Goal: Obtain resource: Download file/media

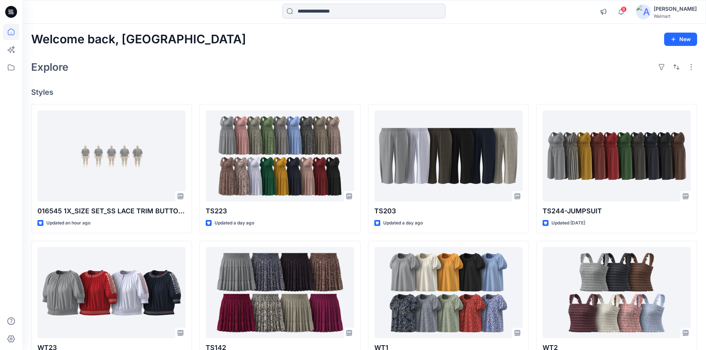
click at [329, 16] on input at bounding box center [364, 11] width 163 height 15
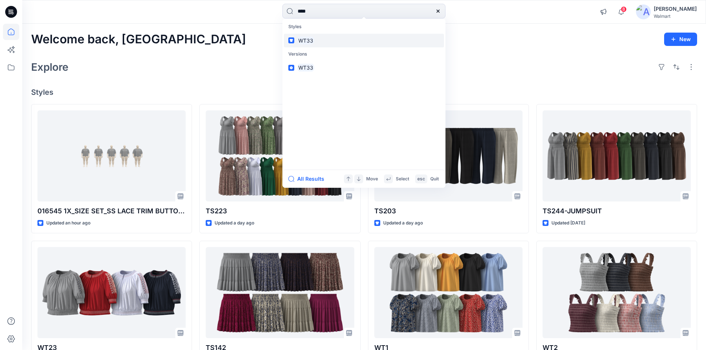
type input "****"
click at [310, 42] on mark "WT33" at bounding box center [305, 40] width 17 height 9
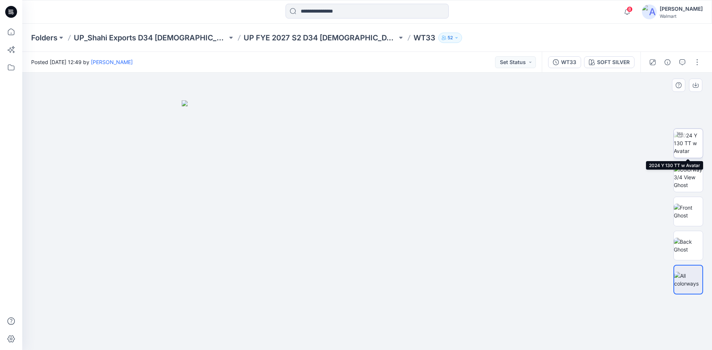
click at [688, 146] on img at bounding box center [688, 143] width 29 height 23
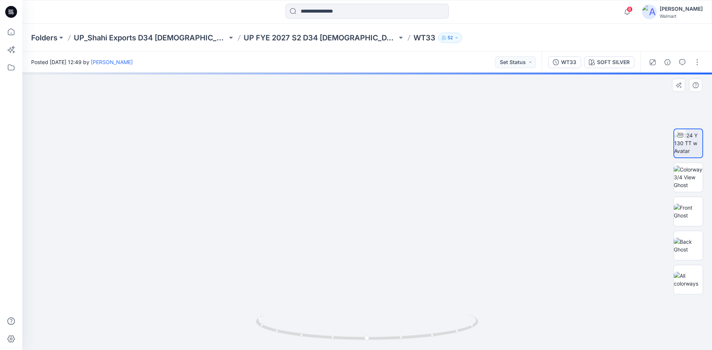
drag, startPoint x: 365, startPoint y: 225, endPoint x: 364, endPoint y: 164, distance: 61.6
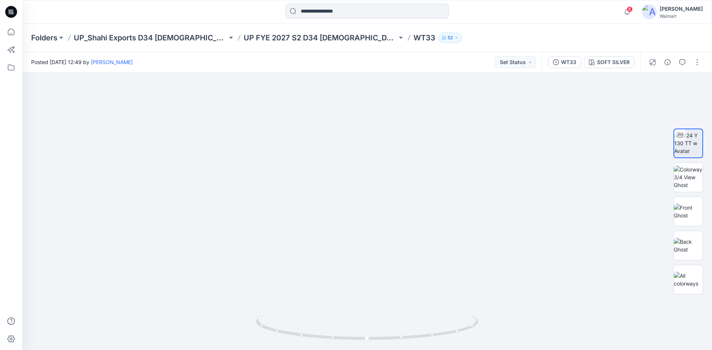
click at [8, 9] on icon at bounding box center [11, 12] width 12 height 12
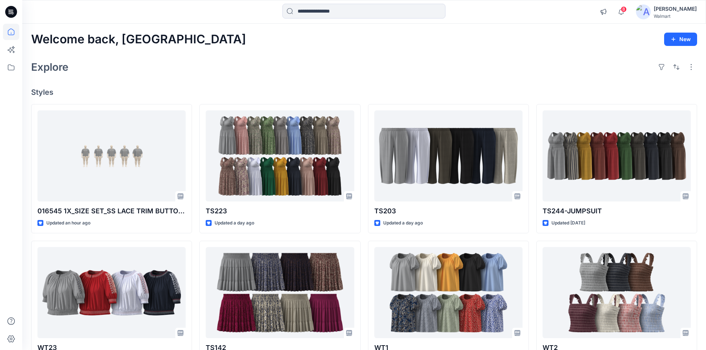
click at [691, 6] on div "[PERSON_NAME]" at bounding box center [675, 8] width 43 height 9
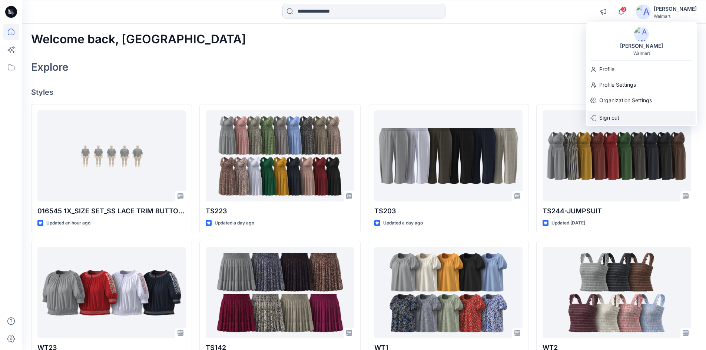
click at [629, 121] on div "Sign out" at bounding box center [642, 118] width 108 height 14
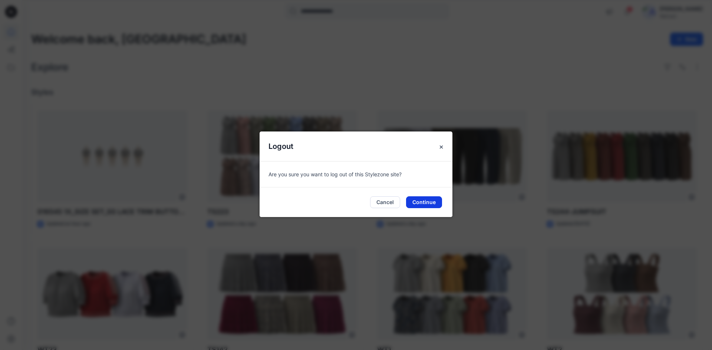
click at [428, 202] on button "Continue" at bounding box center [424, 203] width 36 height 12
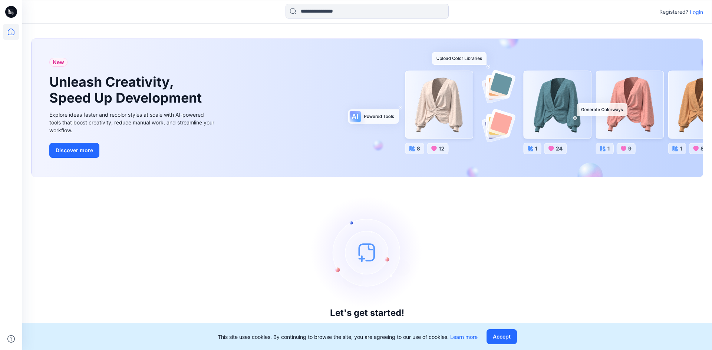
click at [700, 12] on p "Login" at bounding box center [696, 12] width 13 height 8
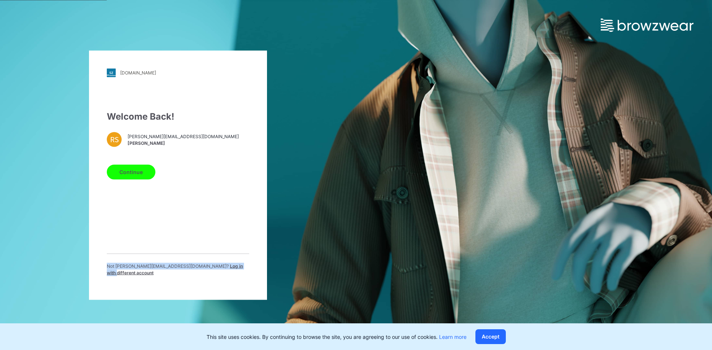
drag, startPoint x: 194, startPoint y: 271, endPoint x: 215, endPoint y: 240, distance: 38.0
click at [213, 215] on div "Welcome Back! RS [EMAIL_ADDRESS][DOMAIN_NAME] [PERSON_NAME] Continue Not [EMAIL…" at bounding box center [178, 196] width 142 height 172
click at [216, 266] on div "Not [PERSON_NAME][EMAIL_ADDRESS][DOMAIN_NAME] ? Log in with different account" at bounding box center [178, 268] width 142 height 29
click at [216, 270] on span "Log in with different account" at bounding box center [175, 269] width 136 height 12
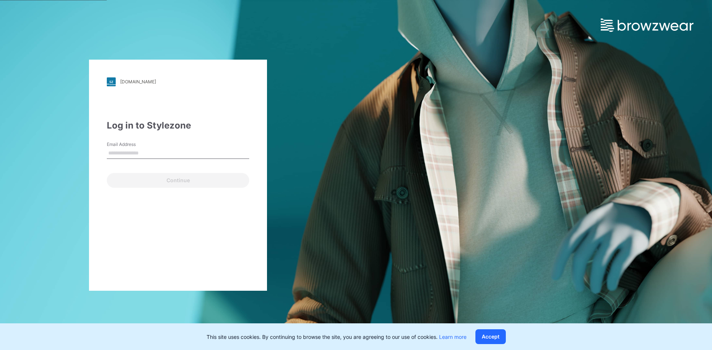
type input "**********"
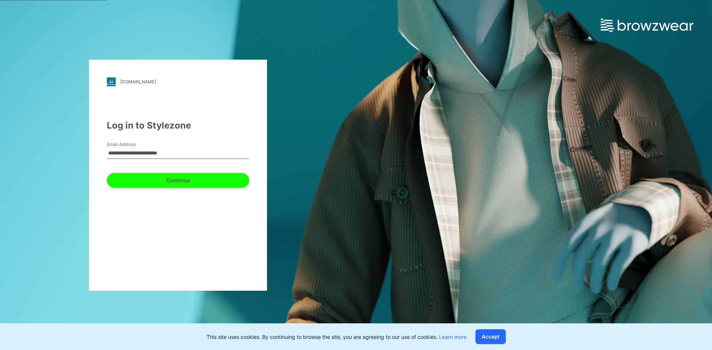
click at [139, 178] on button "Continue" at bounding box center [178, 180] width 142 height 15
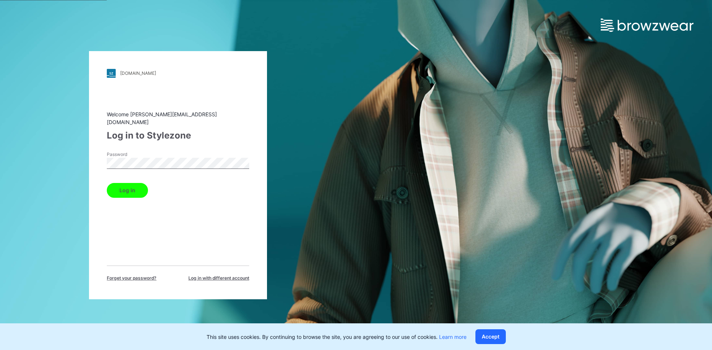
click at [127, 188] on button "Log in" at bounding box center [127, 190] width 41 height 15
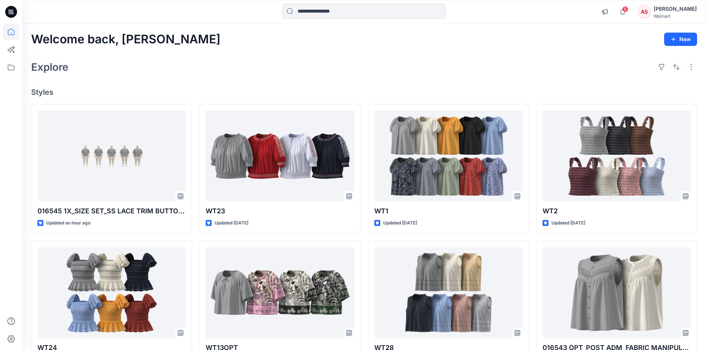
click at [330, 11] on input at bounding box center [364, 11] width 163 height 15
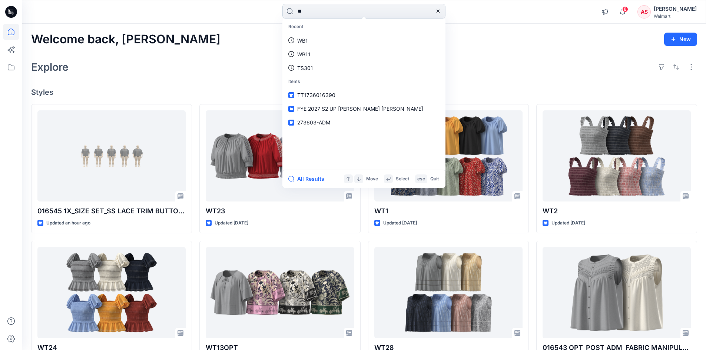
type input "*"
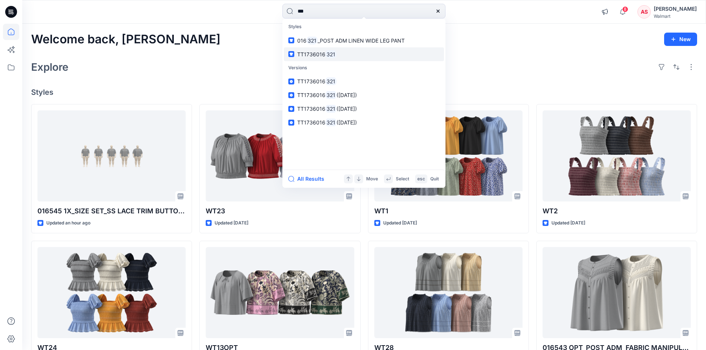
type input "***"
click at [330, 57] on mark "321" at bounding box center [331, 54] width 11 height 9
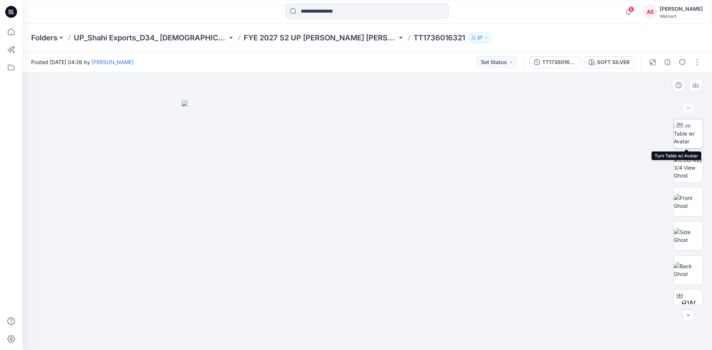
click at [685, 135] on img at bounding box center [688, 133] width 29 height 23
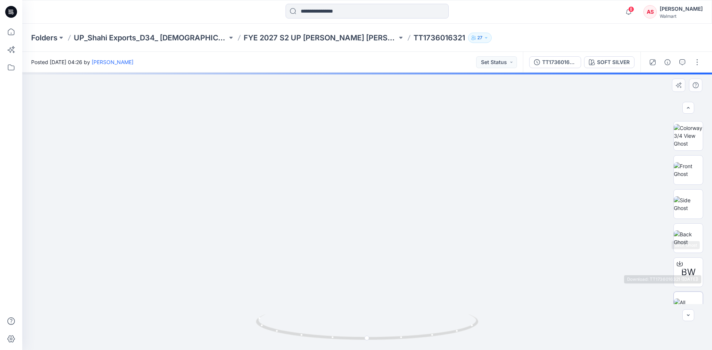
scroll to position [49, 0]
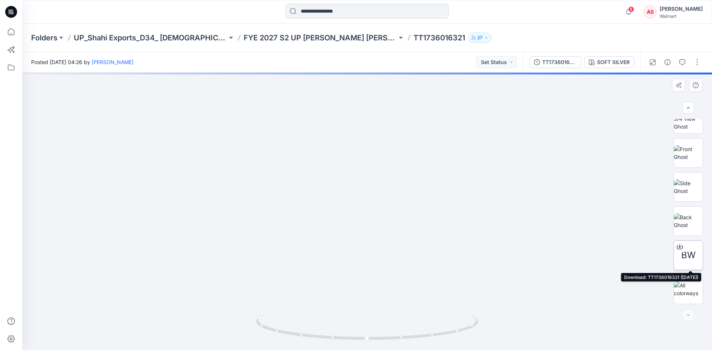
click at [677, 245] on icon at bounding box center [680, 247] width 6 height 6
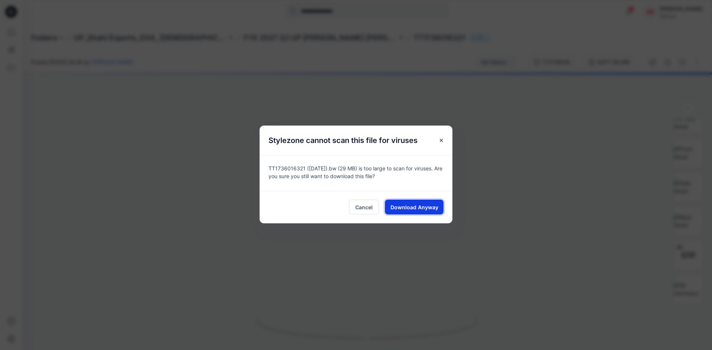
click at [409, 206] on span "Download Anyway" at bounding box center [414, 208] width 48 height 8
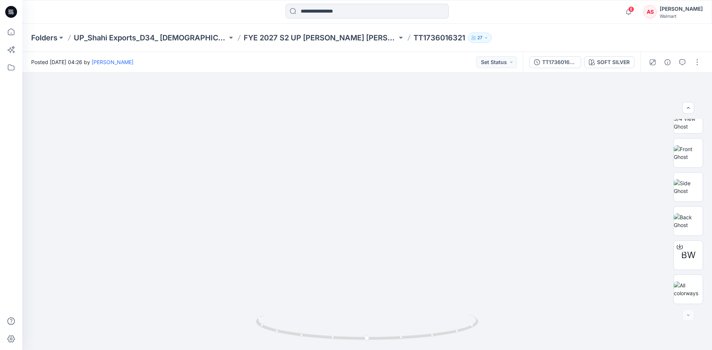
drag, startPoint x: 13, startPoint y: 15, endPoint x: 40, endPoint y: 18, distance: 26.9
click at [13, 15] on icon at bounding box center [11, 12] width 12 height 12
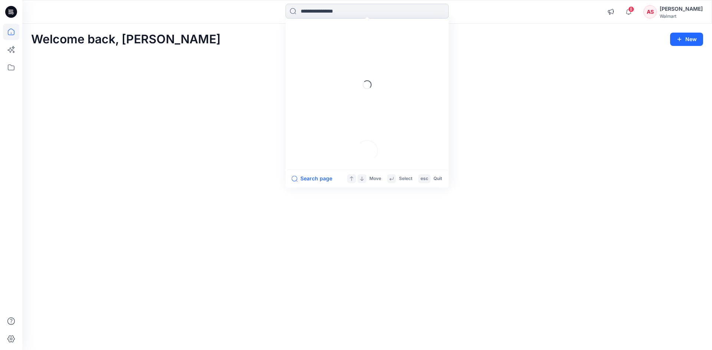
click at [343, 14] on input at bounding box center [367, 11] width 163 height 15
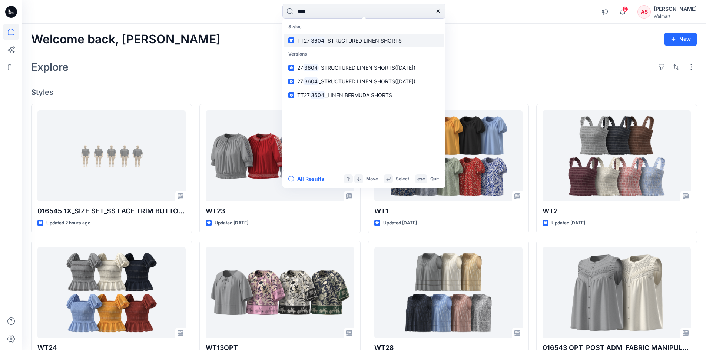
type input "****"
click at [342, 44] on p "TT27 3604 _STRUCTURED LINEN SHORTS" at bounding box center [349, 41] width 105 height 8
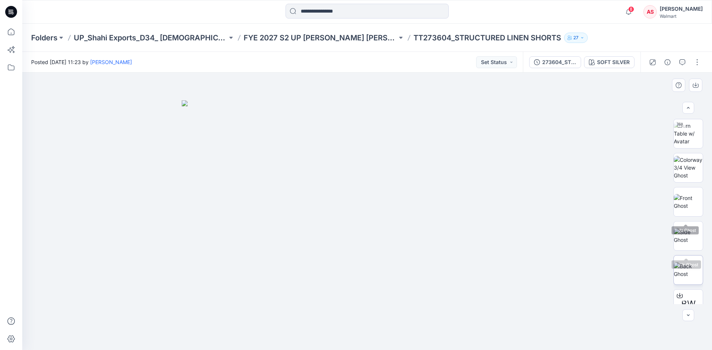
scroll to position [49, 0]
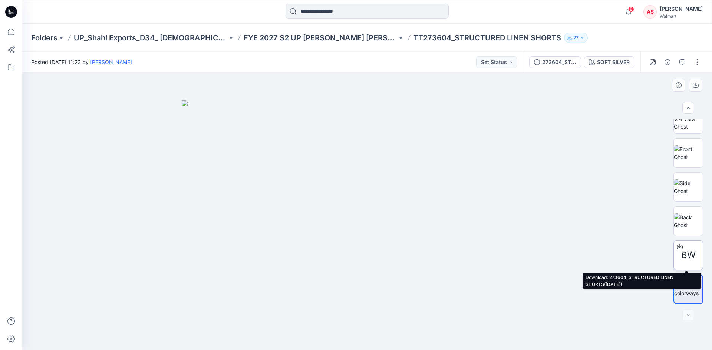
click at [679, 248] on icon at bounding box center [680, 247] width 6 height 6
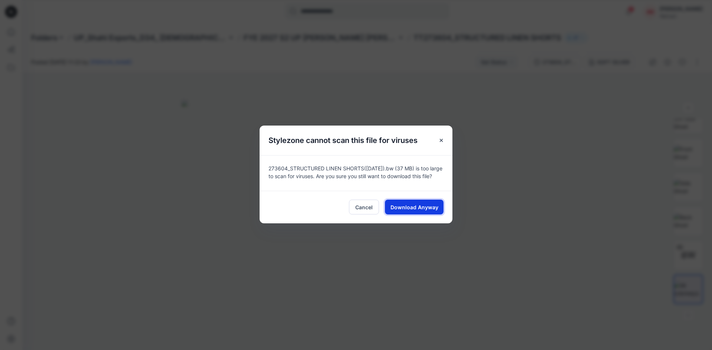
click at [405, 209] on span "Download Anyway" at bounding box center [414, 208] width 48 height 8
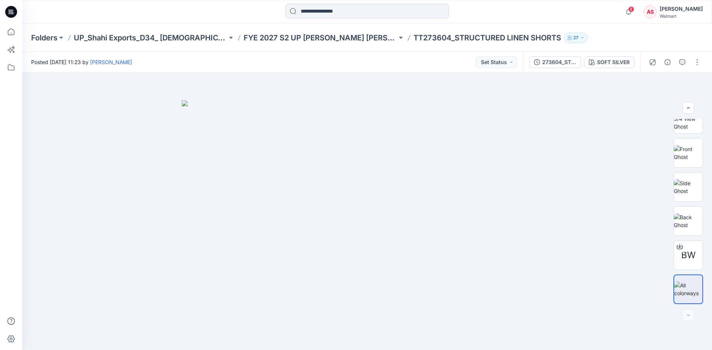
click at [347, 11] on input at bounding box center [367, 11] width 163 height 15
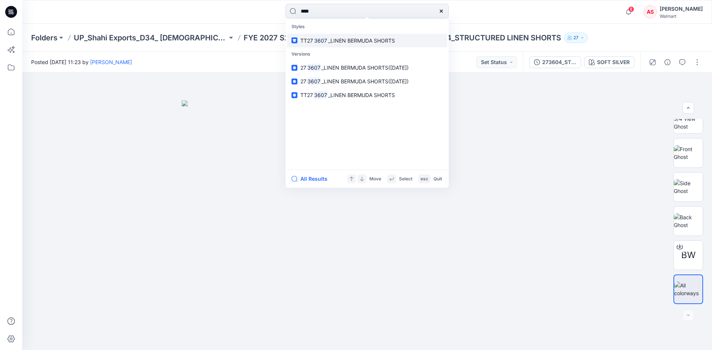
type input "****"
click at [335, 41] on span "_LINEN BERMUDA SHORTS" at bounding box center [361, 40] width 67 height 6
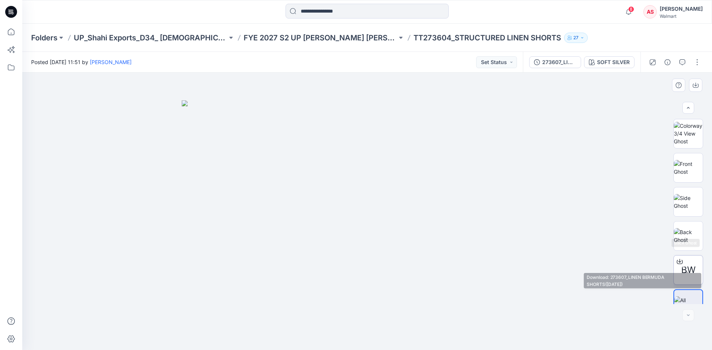
scroll to position [49, 0]
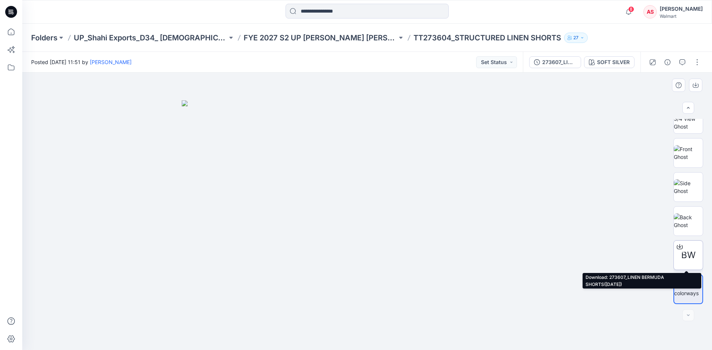
click at [679, 246] on icon at bounding box center [680, 247] width 6 height 6
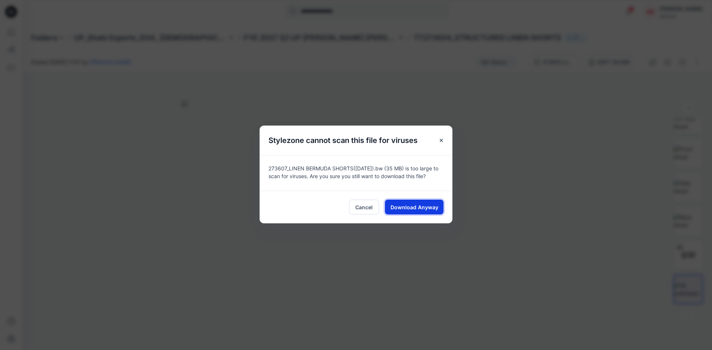
click at [425, 207] on span "Download Anyway" at bounding box center [414, 208] width 48 height 8
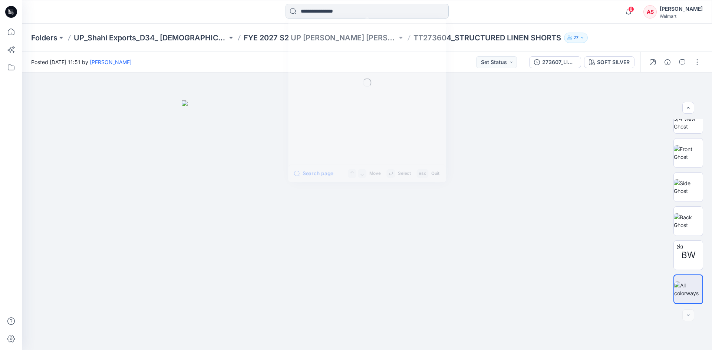
click at [315, 11] on input at bounding box center [367, 11] width 163 height 15
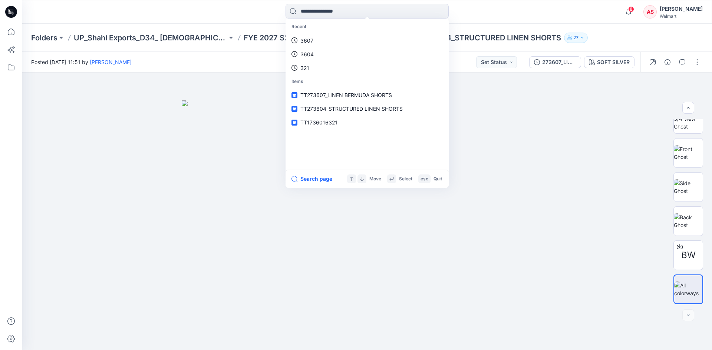
click at [10, 13] on icon at bounding box center [11, 12] width 12 height 24
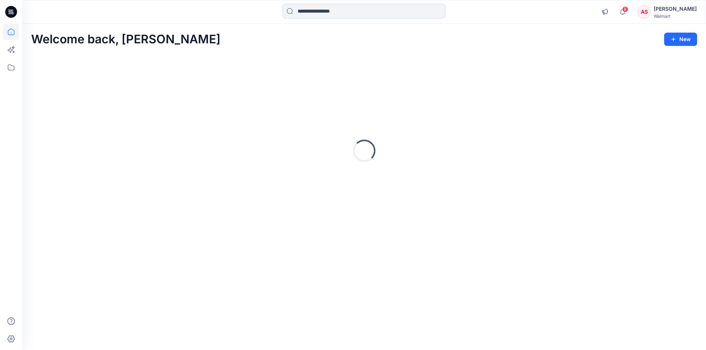
click at [317, 14] on input at bounding box center [364, 11] width 163 height 15
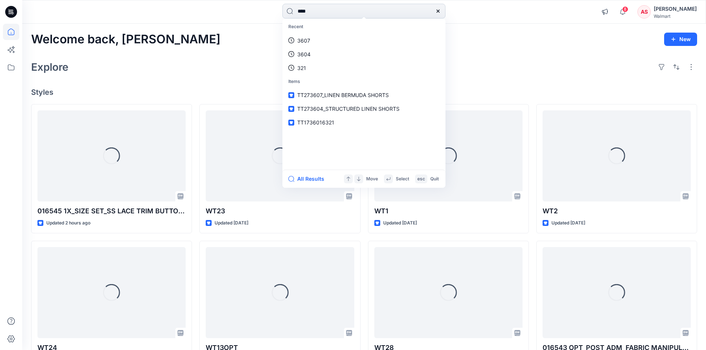
type input "****"
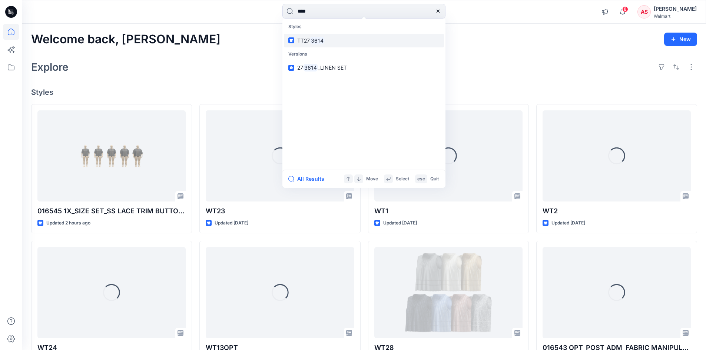
click at [328, 42] on link "TT27 3614" at bounding box center [364, 41] width 160 height 14
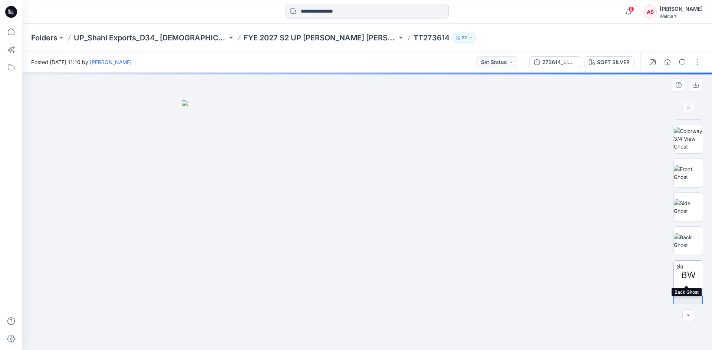
scroll to position [49, 0]
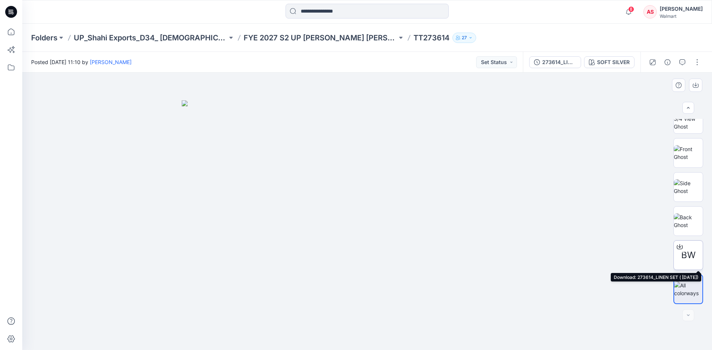
click at [679, 246] on icon at bounding box center [680, 247] width 6 height 6
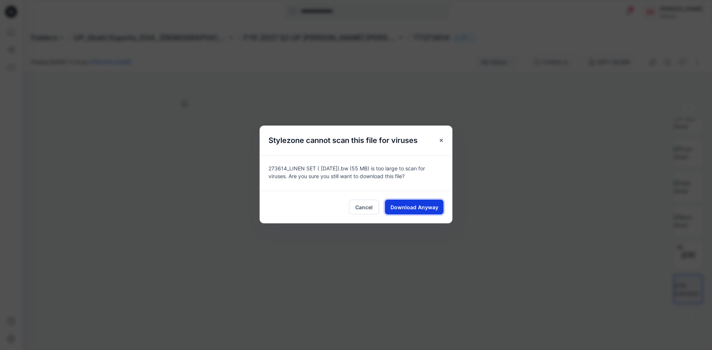
click at [412, 206] on span "Download Anyway" at bounding box center [414, 208] width 48 height 8
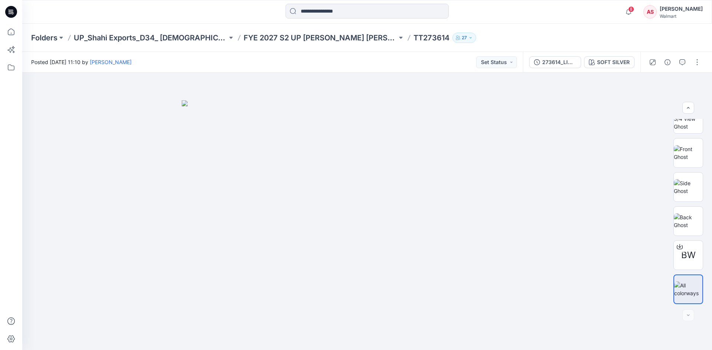
click at [11, 11] on icon at bounding box center [11, 12] width 12 height 12
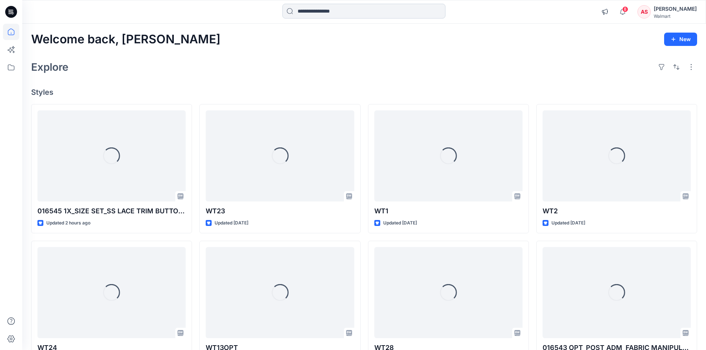
click at [322, 14] on input at bounding box center [364, 11] width 163 height 15
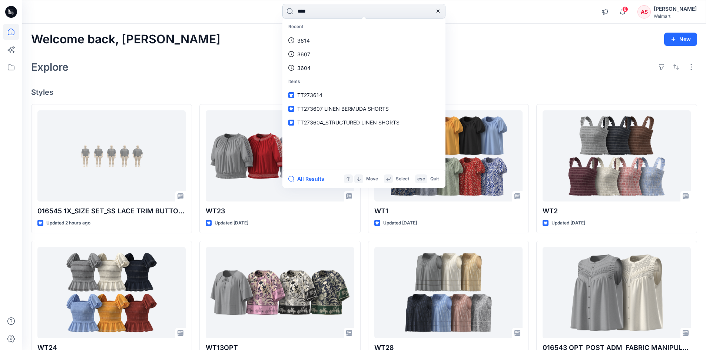
type input "****"
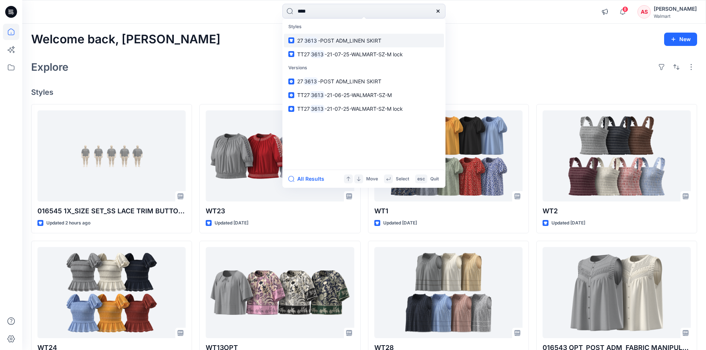
click at [335, 42] on span "-POST ADM_LINEN SKIRT" at bounding box center [349, 40] width 63 height 6
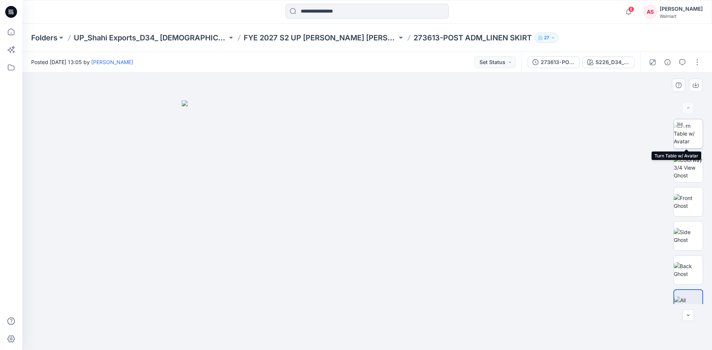
click at [690, 143] on img at bounding box center [688, 133] width 29 height 23
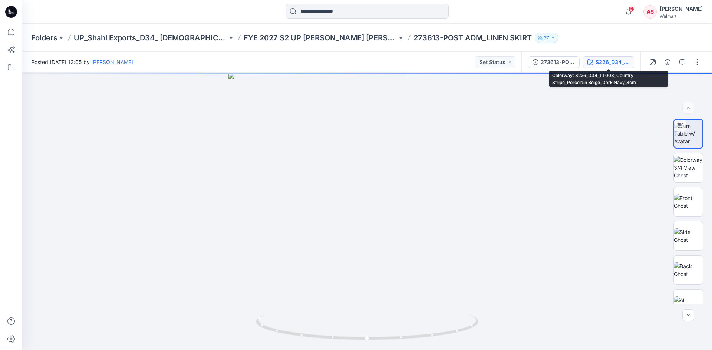
click at [609, 62] on div "S226_D34_TT003_Country Stripe_Porcelain Beige_Dark Navy_8cm" at bounding box center [613, 62] width 34 height 8
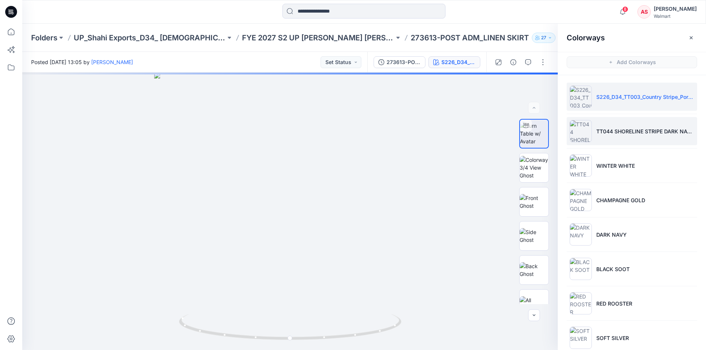
click at [610, 132] on p "TT044 SHORELINE STRIPE DARK NAVY" at bounding box center [646, 132] width 98 height 8
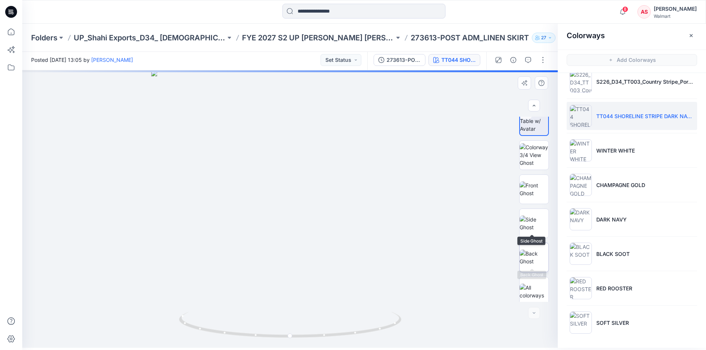
scroll to position [15, 0]
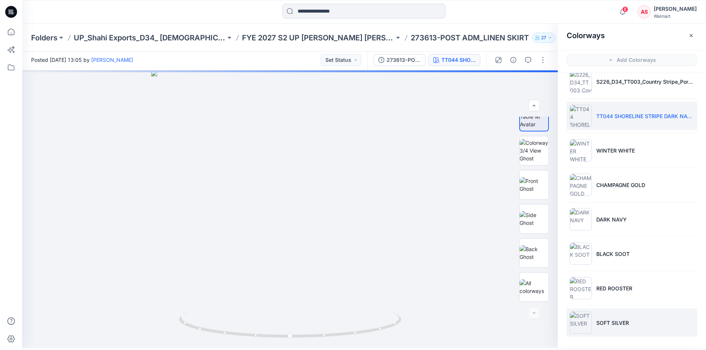
click at [627, 329] on li "SOFT SILVER" at bounding box center [632, 323] width 131 height 28
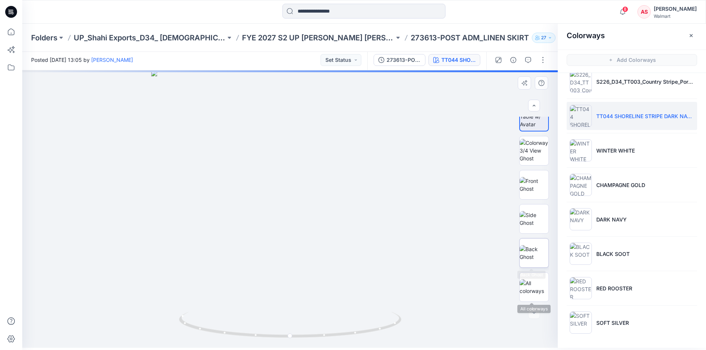
scroll to position [49, 0]
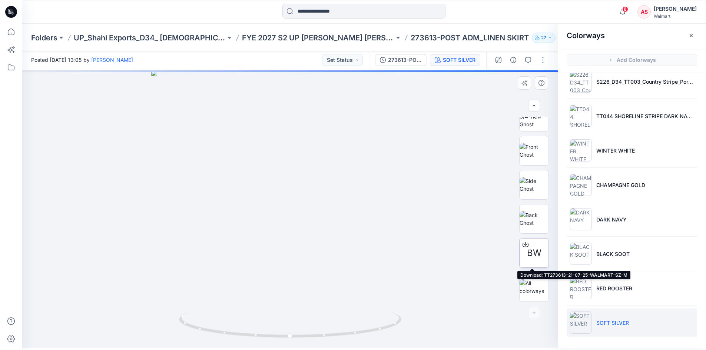
click at [524, 245] on icon at bounding box center [525, 244] width 3 height 4
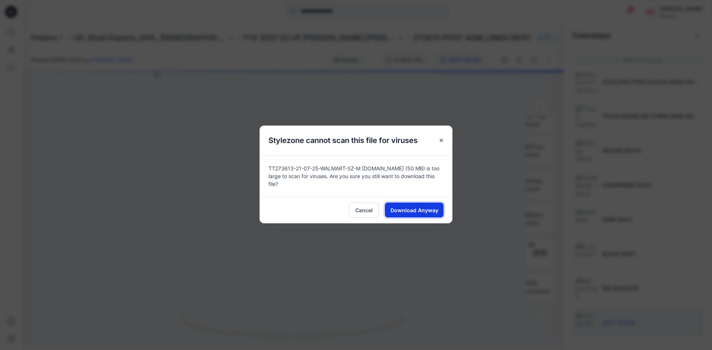
click at [423, 210] on span "Download Anyway" at bounding box center [414, 211] width 48 height 8
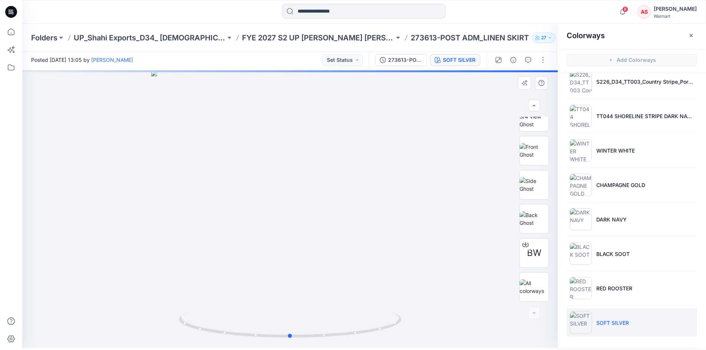
drag, startPoint x: 300, startPoint y: 280, endPoint x: 299, endPoint y: 251, distance: 29.7
click at [300, 250] on div at bounding box center [290, 209] width 536 height 278
drag, startPoint x: 333, startPoint y: 338, endPoint x: 368, endPoint y: 336, distance: 34.6
click at [368, 336] on icon at bounding box center [291, 326] width 224 height 28
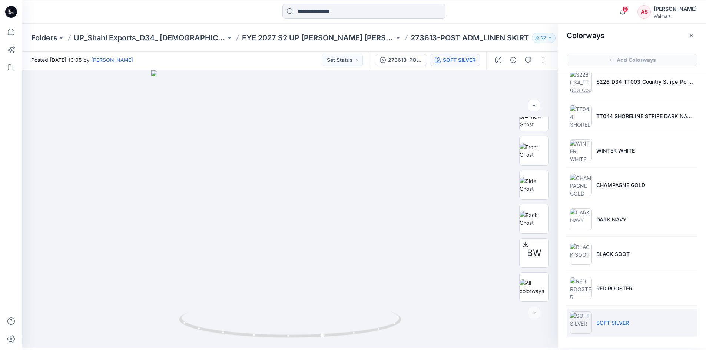
drag, startPoint x: 12, startPoint y: 14, endPoint x: 51, endPoint y: 1, distance: 40.8
click at [12, 14] on icon at bounding box center [11, 12] width 12 height 12
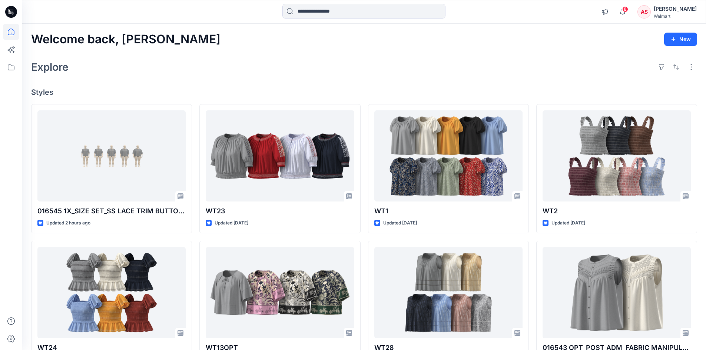
drag, startPoint x: 8, startPoint y: 13, endPoint x: 62, endPoint y: 0, distance: 55.0
click at [9, 13] on icon at bounding box center [11, 12] width 12 height 24
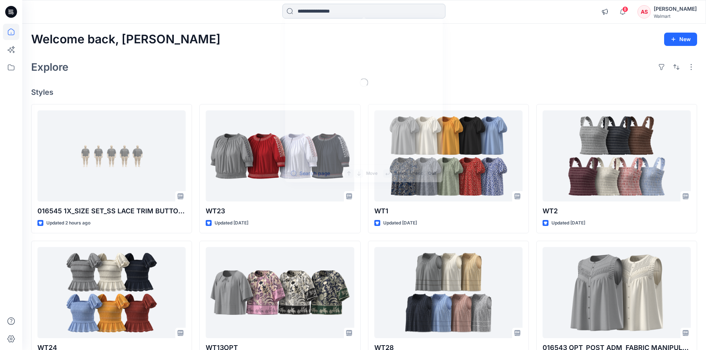
click at [330, 10] on input at bounding box center [364, 11] width 163 height 15
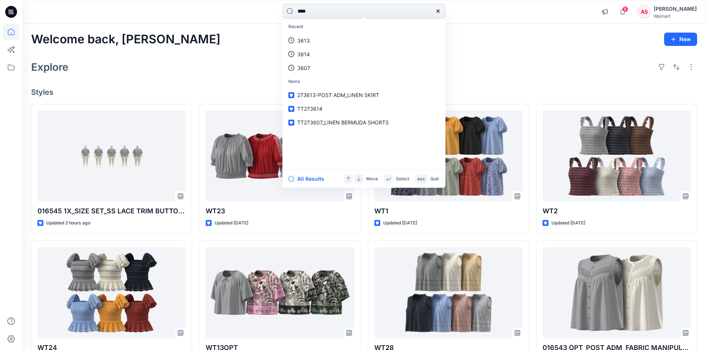
type input "****"
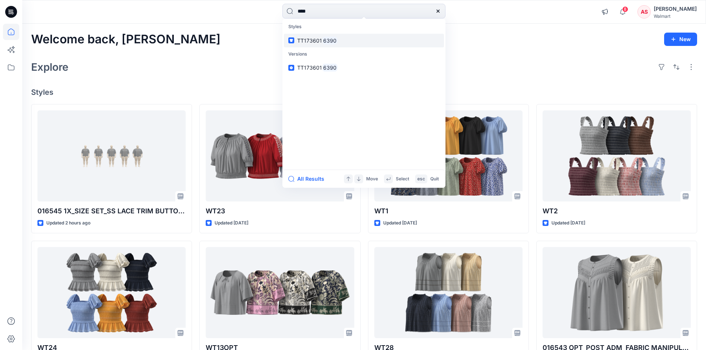
click at [319, 40] on span "TT173601" at bounding box center [309, 40] width 25 height 6
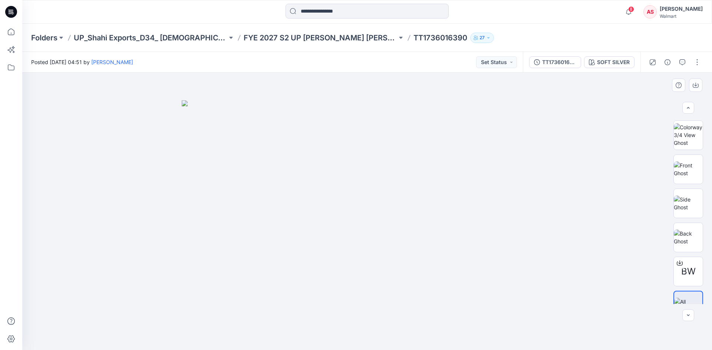
scroll to position [49, 0]
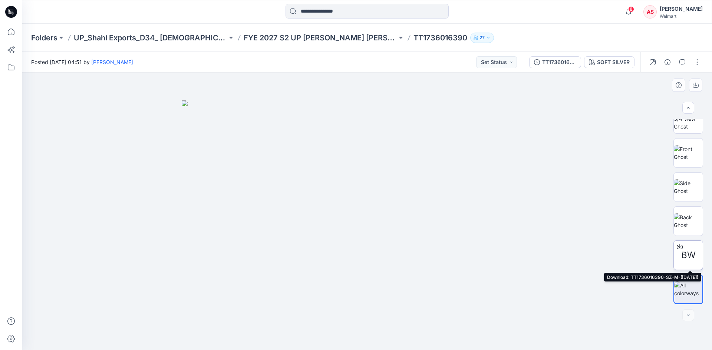
click at [679, 249] on icon at bounding box center [680, 247] width 6 height 4
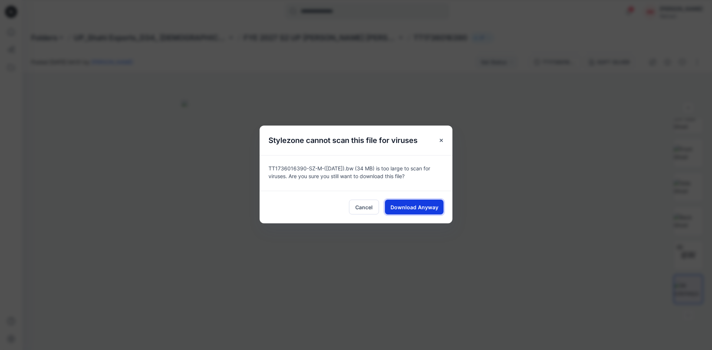
click at [419, 208] on span "Download Anyway" at bounding box center [414, 208] width 48 height 8
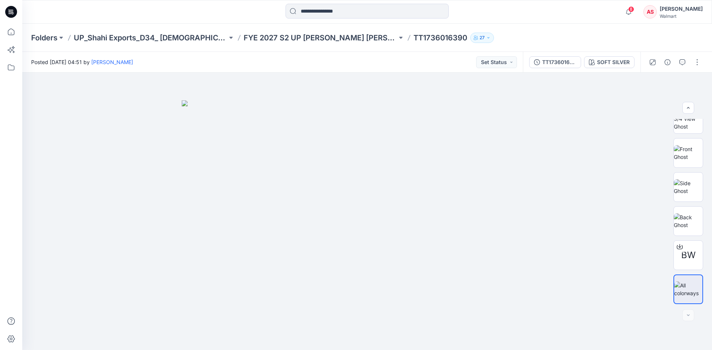
click at [13, 11] on icon at bounding box center [11, 12] width 12 height 12
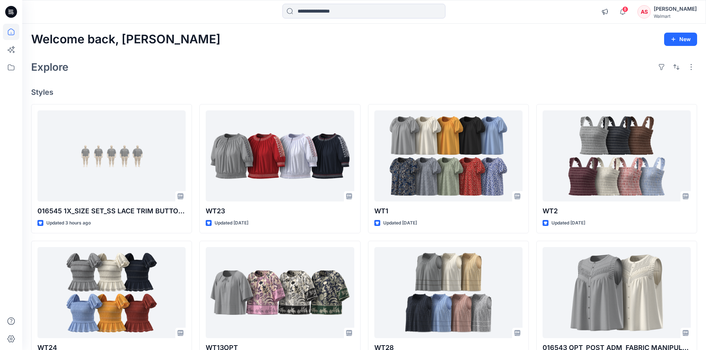
click at [685, 10] on div "[PERSON_NAME]" at bounding box center [675, 8] width 43 height 9
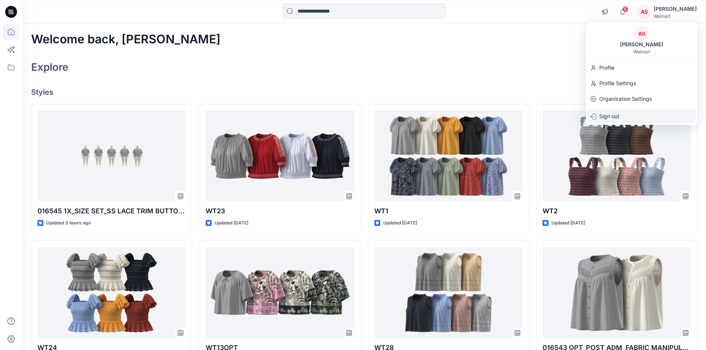
click at [629, 114] on div "Sign out" at bounding box center [642, 116] width 108 height 14
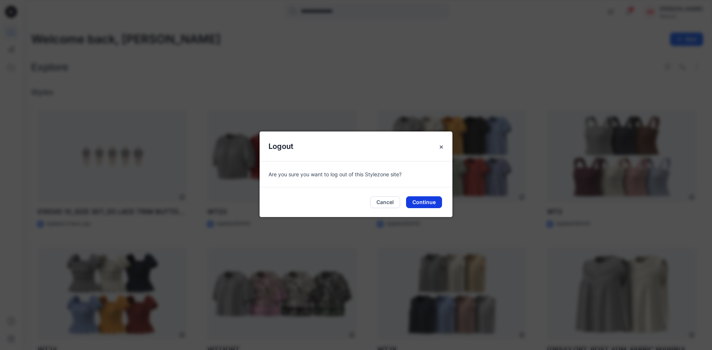
click at [418, 206] on button "Continue" at bounding box center [424, 203] width 36 height 12
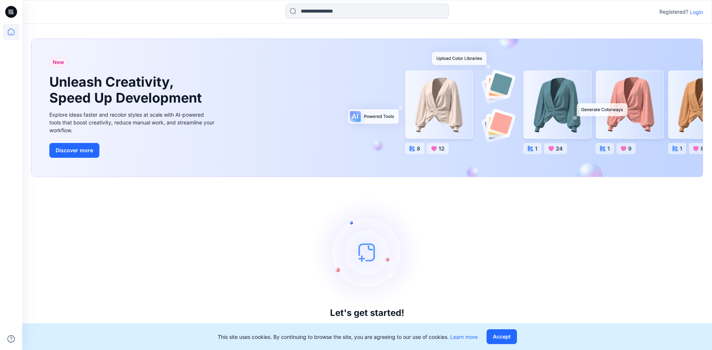
click at [697, 13] on p "Login" at bounding box center [696, 12] width 13 height 8
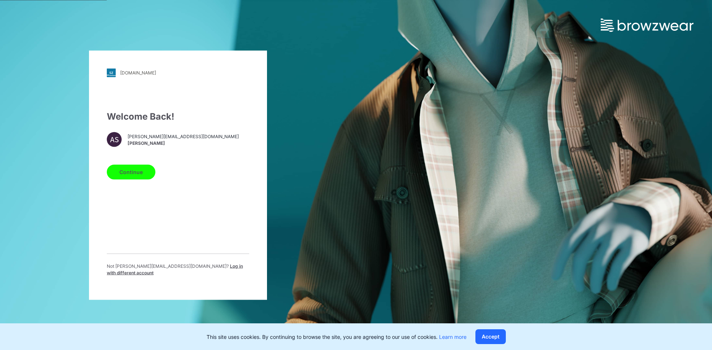
click at [196, 269] on span "Log in with different account" at bounding box center [175, 269] width 136 height 12
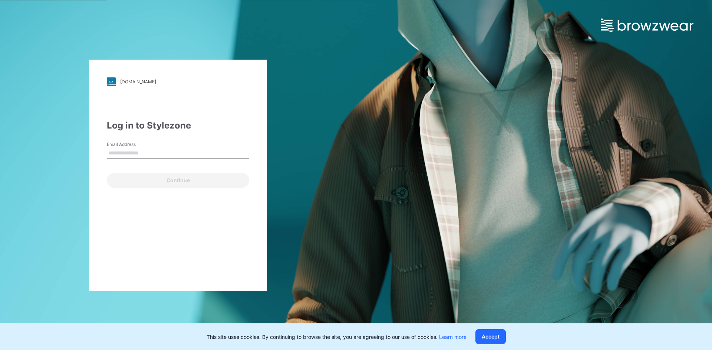
type input "**********"
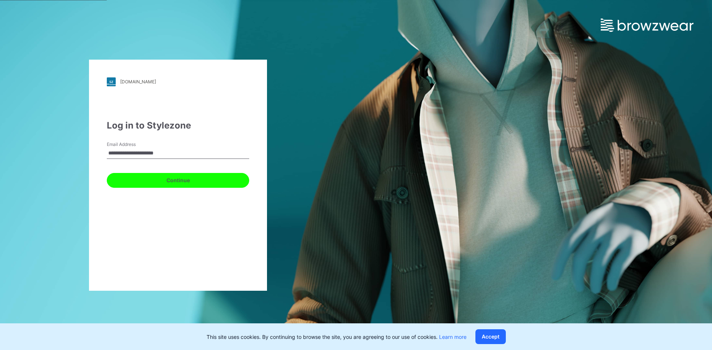
click at [135, 178] on button "Continue" at bounding box center [178, 180] width 142 height 15
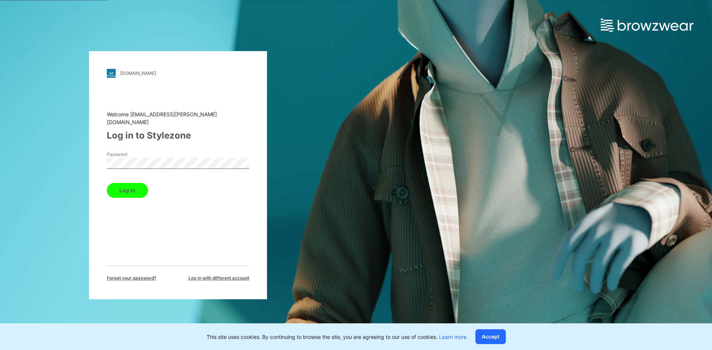
drag, startPoint x: 118, startPoint y: 200, endPoint x: 118, endPoint y: 195, distance: 4.8
click at [118, 199] on div "Welcome nirmal.patra@shahi.co.in Log in to Stylezone Password Log in Forget you…" at bounding box center [178, 196] width 142 height 171
click at [121, 191] on button "Log in" at bounding box center [127, 190] width 41 height 15
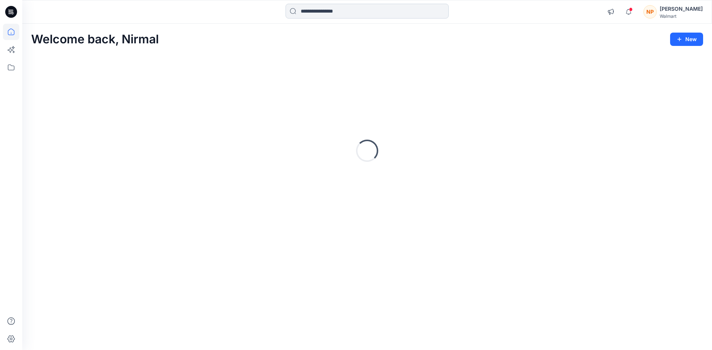
click at [318, 13] on input at bounding box center [367, 11] width 163 height 15
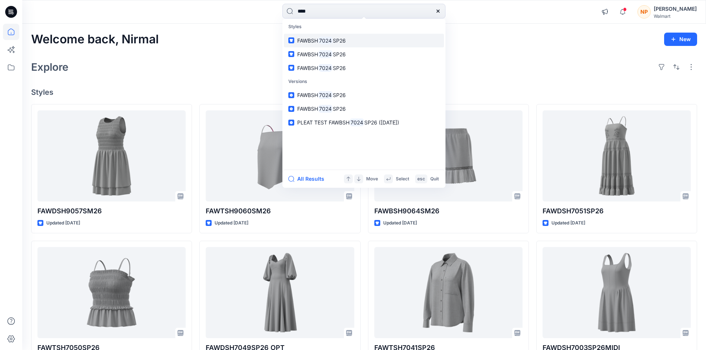
type input "****"
click at [339, 46] on link "FAWBSH 7024 SP26" at bounding box center [364, 41] width 160 height 14
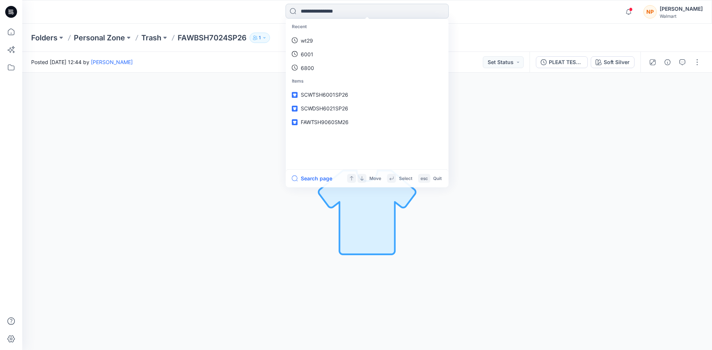
click at [333, 13] on input at bounding box center [367, 11] width 163 height 15
click at [321, 38] on link "7024" at bounding box center [367, 41] width 160 height 14
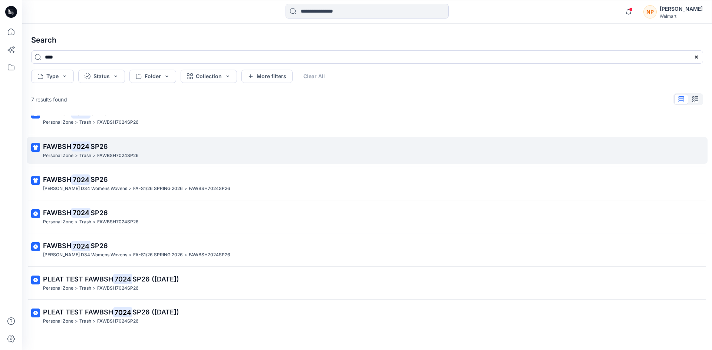
scroll to position [22, 0]
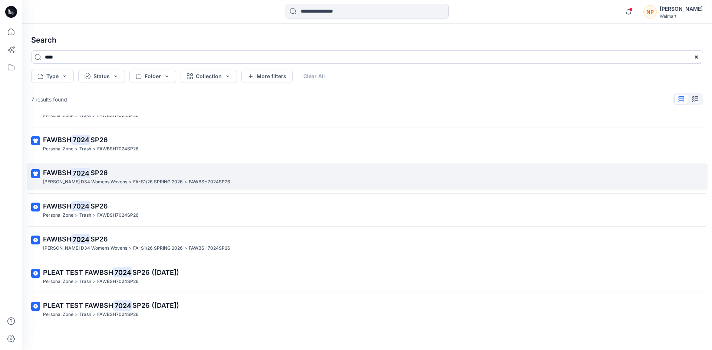
click at [155, 177] on p "FAWBSH 7024 SP26" at bounding box center [366, 173] width 647 height 10
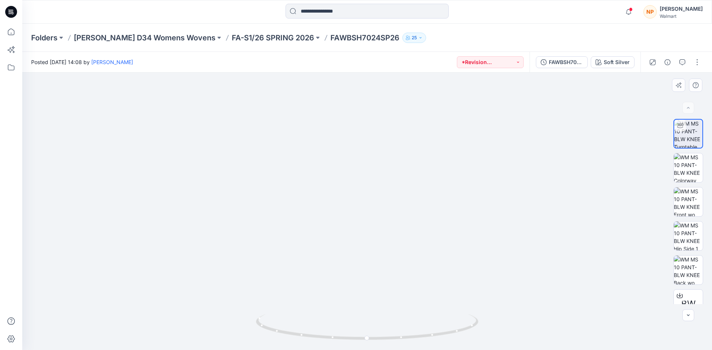
drag, startPoint x: 367, startPoint y: 248, endPoint x: 399, endPoint y: 296, distance: 57.6
click at [365, 217] on img at bounding box center [368, 180] width 342 height 340
drag, startPoint x: 415, startPoint y: 333, endPoint x: 488, endPoint y: 327, distance: 73.7
click at [488, 327] on div at bounding box center [367, 212] width 690 height 278
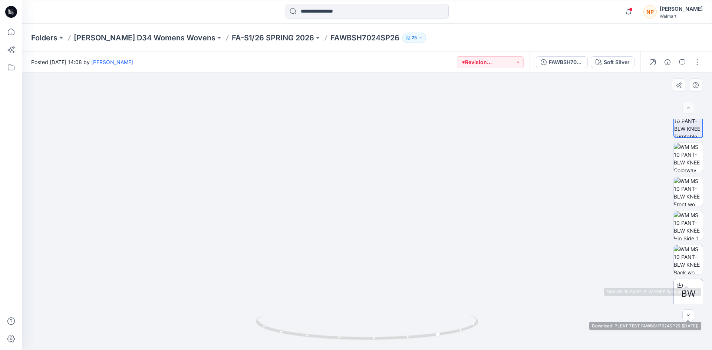
scroll to position [15, 0]
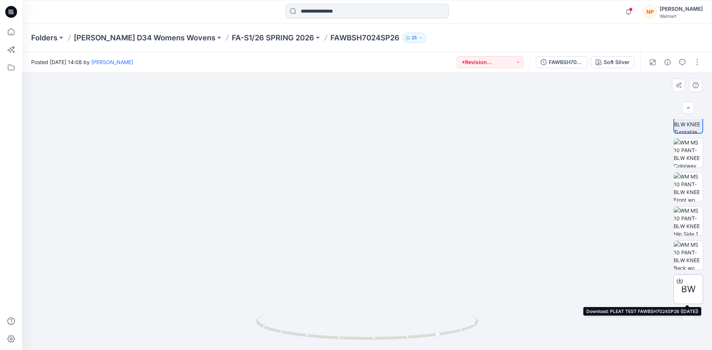
click at [678, 281] on icon at bounding box center [680, 281] width 6 height 6
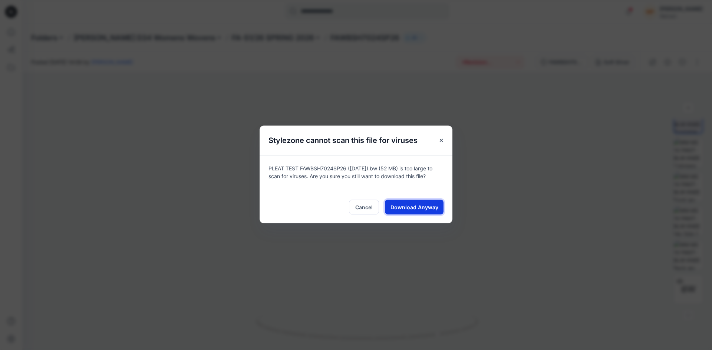
click at [418, 207] on span "Download Anyway" at bounding box center [414, 208] width 48 height 8
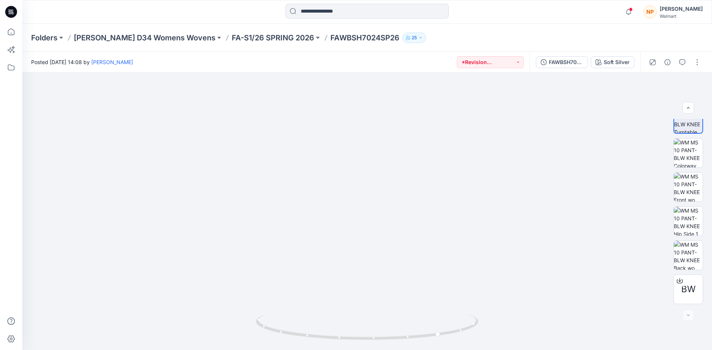
click at [10, 11] on icon at bounding box center [11, 12] width 12 height 24
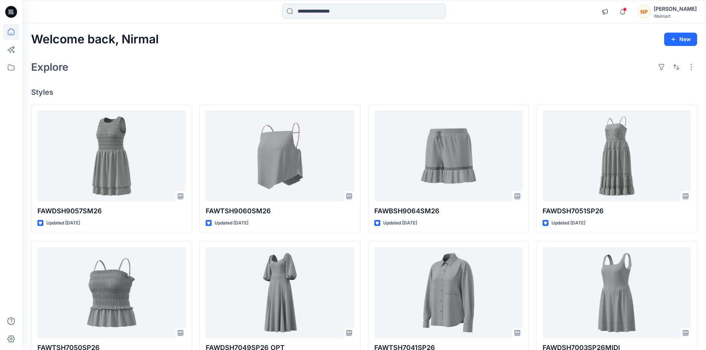
drag, startPoint x: 330, startPoint y: 17, endPoint x: 333, endPoint y: 16, distance: 3.9
click at [329, 17] on input at bounding box center [364, 11] width 163 height 15
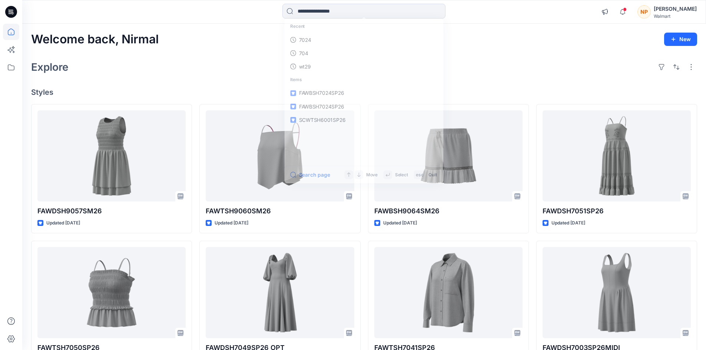
click at [684, 6] on div "Nirmal Patra" at bounding box center [675, 8] width 43 height 9
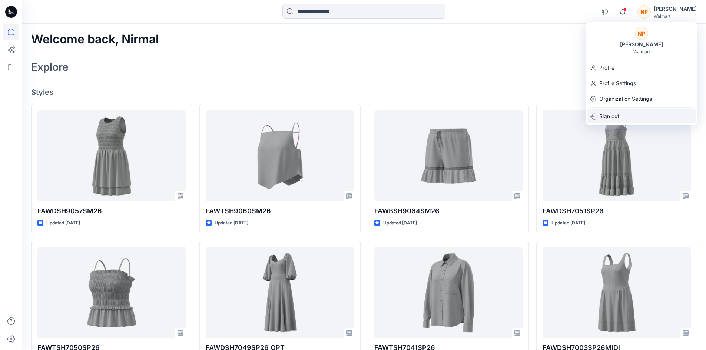
click at [630, 121] on div "Sign out" at bounding box center [642, 116] width 108 height 14
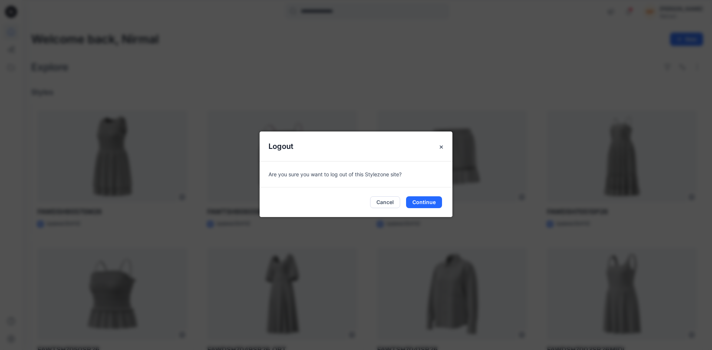
click at [194, 55] on div "Logout Are you sure you want to log out of this Stylezone site? Cancel Continue" at bounding box center [356, 175] width 712 height 350
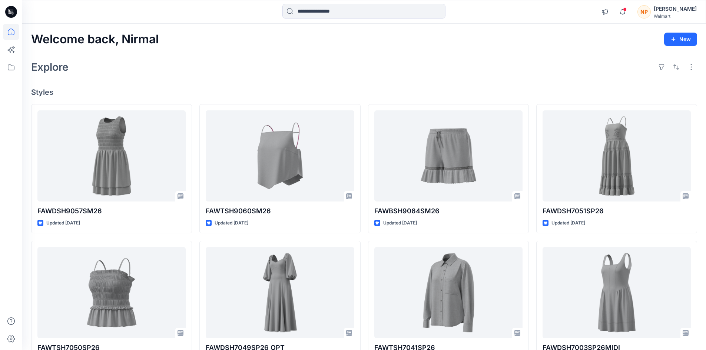
click at [682, 13] on div "Nirmal Patra" at bounding box center [675, 8] width 43 height 9
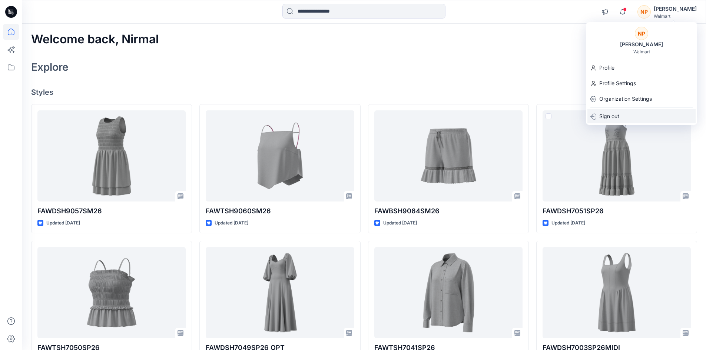
click at [630, 121] on div "Sign out" at bounding box center [642, 116] width 108 height 14
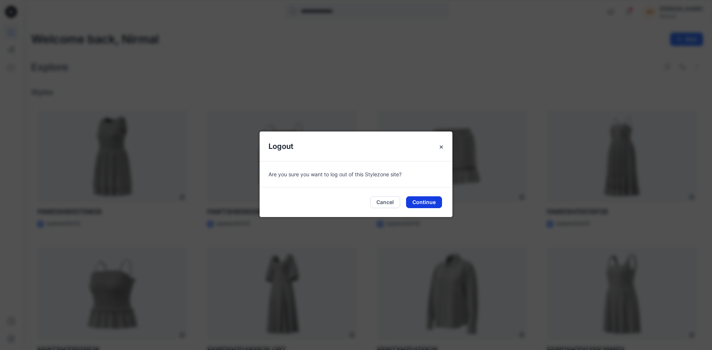
click at [432, 206] on button "Continue" at bounding box center [424, 203] width 36 height 12
click at [419, 198] on button "Continue" at bounding box center [424, 203] width 36 height 12
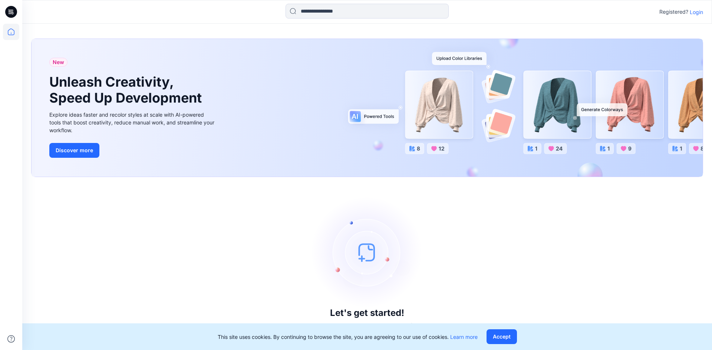
click at [699, 11] on p "Login" at bounding box center [696, 12] width 13 height 8
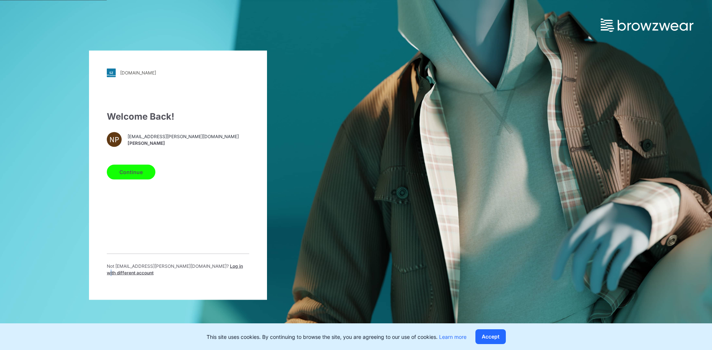
click at [190, 268] on span "Log in with different account" at bounding box center [175, 269] width 136 height 12
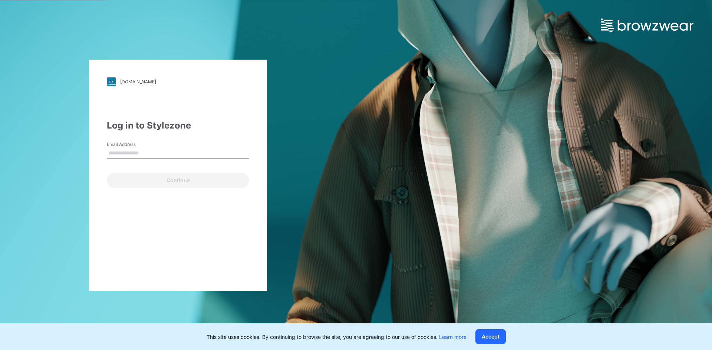
click at [165, 156] on input "Email Address" at bounding box center [178, 153] width 142 height 11
type input "**********"
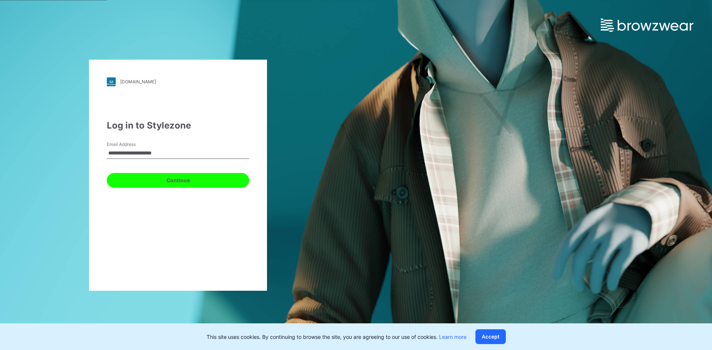
click at [126, 177] on button "Continue" at bounding box center [178, 180] width 142 height 15
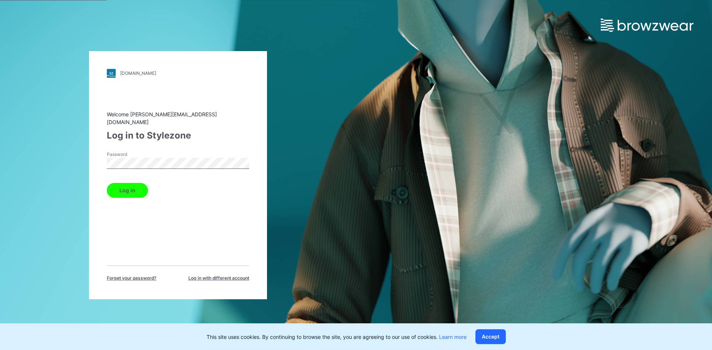
click at [115, 184] on button "Log in" at bounding box center [127, 190] width 41 height 15
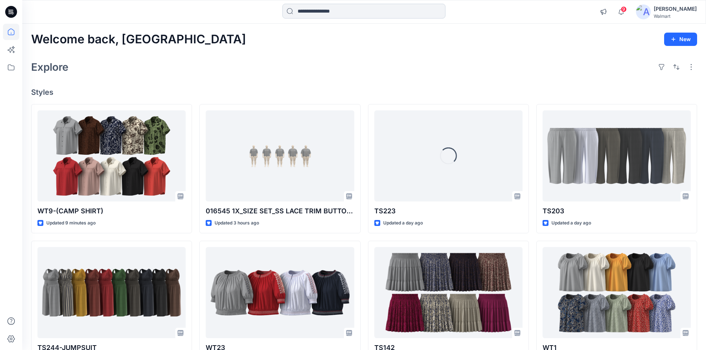
click at [319, 14] on input at bounding box center [364, 11] width 163 height 15
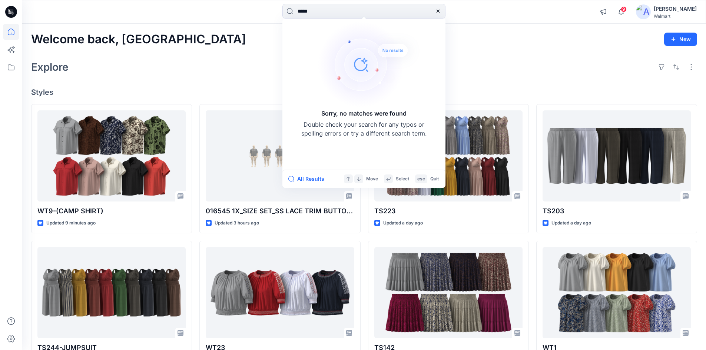
drag, startPoint x: 315, startPoint y: 11, endPoint x: 257, endPoint y: 23, distance: 59.5
click at [257, 23] on div "***** Sorry, no matches were found Double check your search for any typos or sp…" at bounding box center [364, 12] width 684 height 24
type input "**"
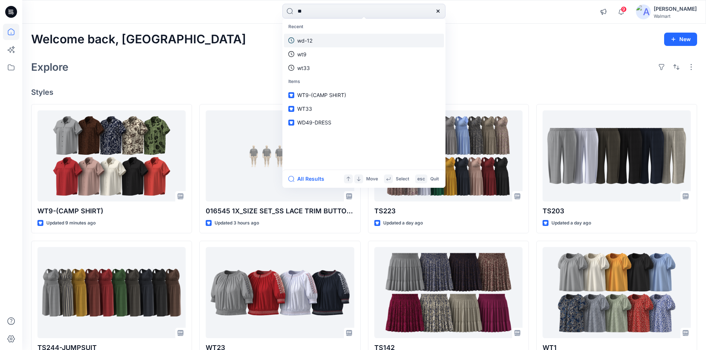
click at [317, 42] on link "wd-12" at bounding box center [364, 41] width 160 height 14
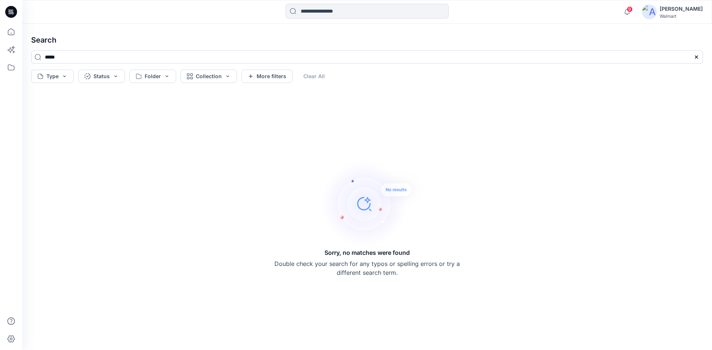
click at [7, 11] on icon at bounding box center [11, 12] width 12 height 12
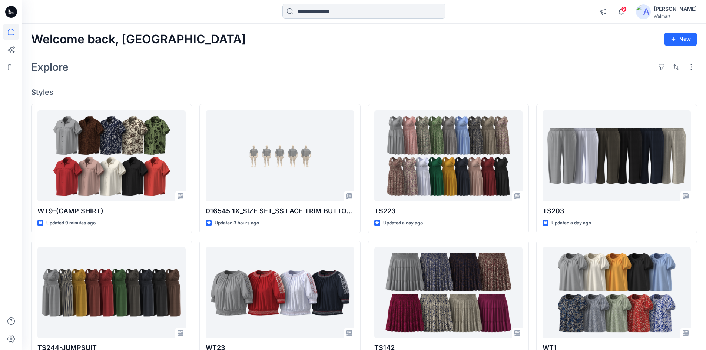
click at [325, 10] on input at bounding box center [364, 11] width 163 height 15
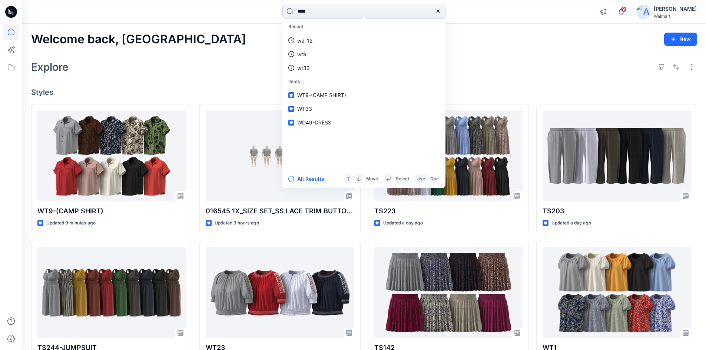
type input "****"
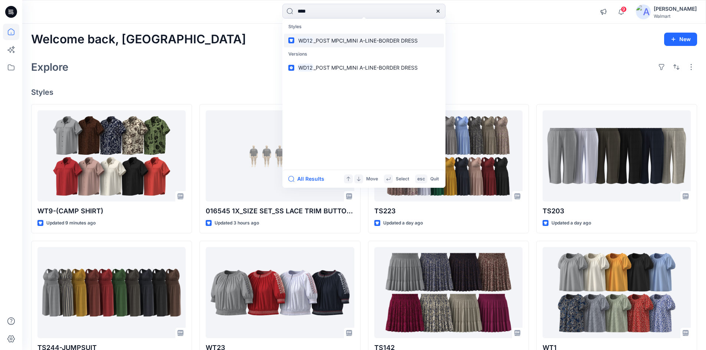
click at [346, 40] on span "_POST MPCI_MINI A-LINE-BORDER DRESS" at bounding box center [366, 40] width 104 height 6
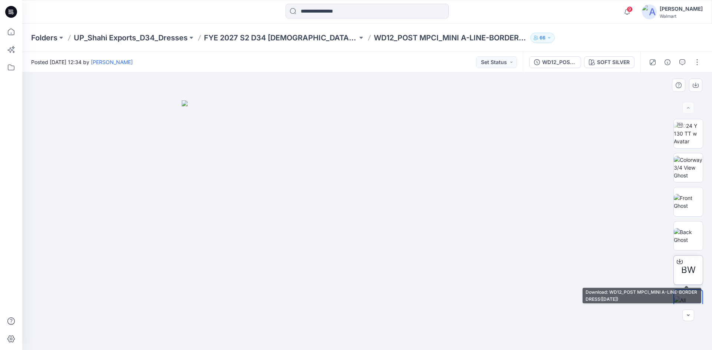
click at [677, 264] on icon at bounding box center [680, 262] width 6 height 6
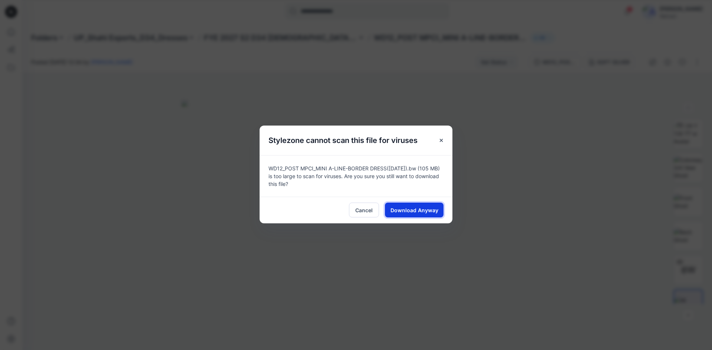
click at [414, 207] on span "Download Anyway" at bounding box center [414, 211] width 48 height 8
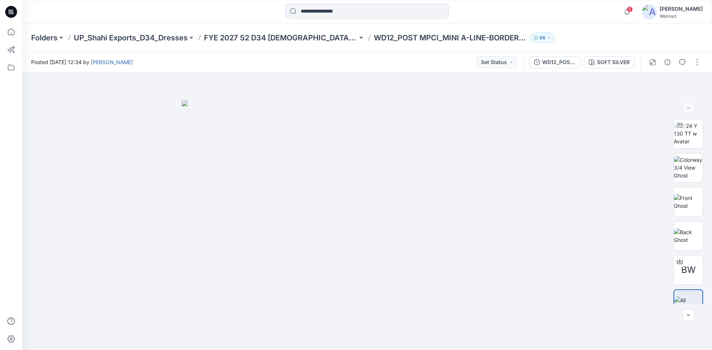
click at [10, 10] on icon at bounding box center [11, 12] width 12 height 24
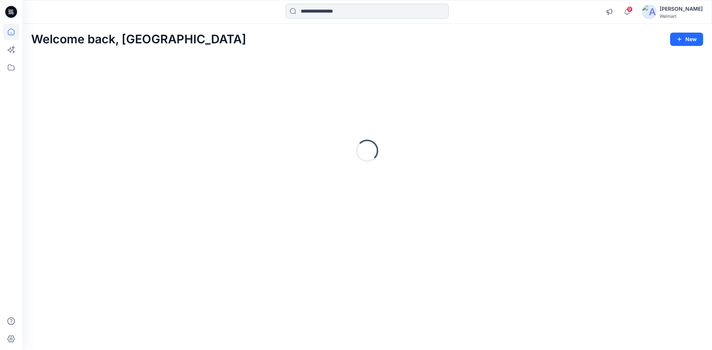
click at [331, 12] on input at bounding box center [367, 11] width 163 height 15
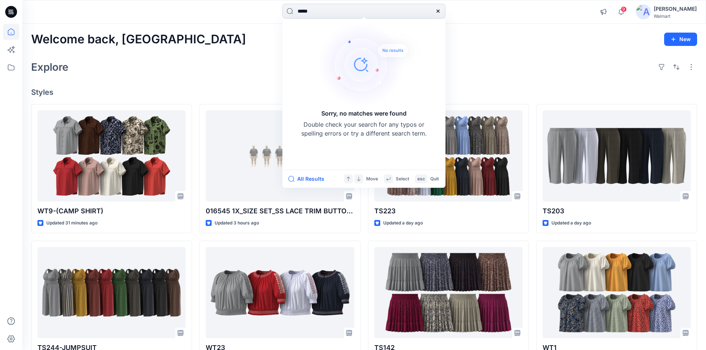
click at [323, 10] on input "*****" at bounding box center [364, 11] width 163 height 15
drag, startPoint x: 317, startPoint y: 13, endPoint x: 289, endPoint y: 20, distance: 29.1
click at [289, 20] on div "**** Sorry, no matches were found Double check your search for any typos or spe…" at bounding box center [364, 12] width 163 height 16
type input "*****"
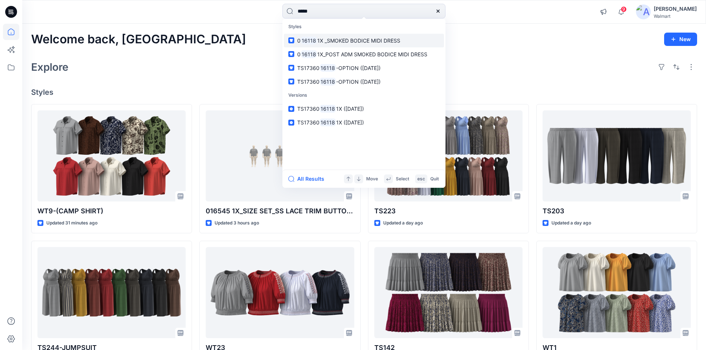
click at [337, 47] on link "0 16118 1X _SMOKED BODICE MIDI DRESS" at bounding box center [364, 41] width 160 height 14
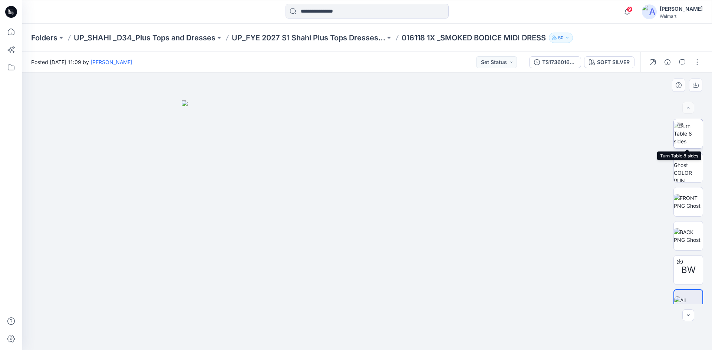
click at [690, 141] on img at bounding box center [688, 133] width 29 height 23
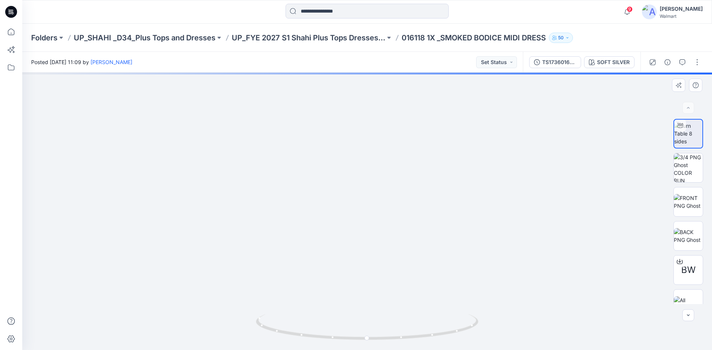
drag, startPoint x: 374, startPoint y: 177, endPoint x: 378, endPoint y: 168, distance: 10.5
click at [376, 159] on img at bounding box center [367, 60] width 886 height 582
drag, startPoint x: 398, startPoint y: 258, endPoint x: 382, endPoint y: 176, distance: 83.5
drag, startPoint x: 370, startPoint y: 249, endPoint x: 371, endPoint y: 185, distance: 63.8
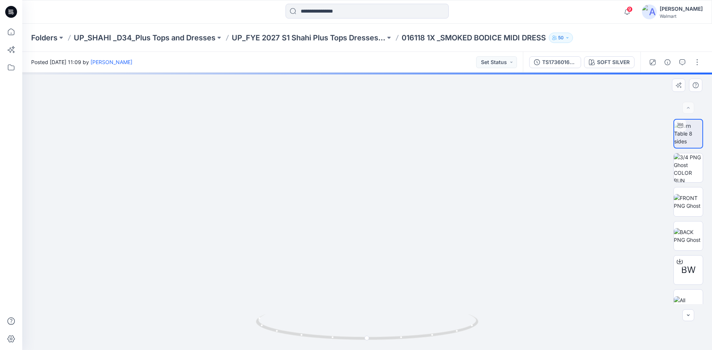
drag, startPoint x: 370, startPoint y: 276, endPoint x: 372, endPoint y: 291, distance: 15.7
drag, startPoint x: 369, startPoint y: 224, endPoint x: 371, endPoint y: 240, distance: 16.1
click at [371, 240] on img at bounding box center [395, 69] width 784 height 562
drag, startPoint x: 380, startPoint y: 208, endPoint x: 380, endPoint y: 223, distance: 14.5
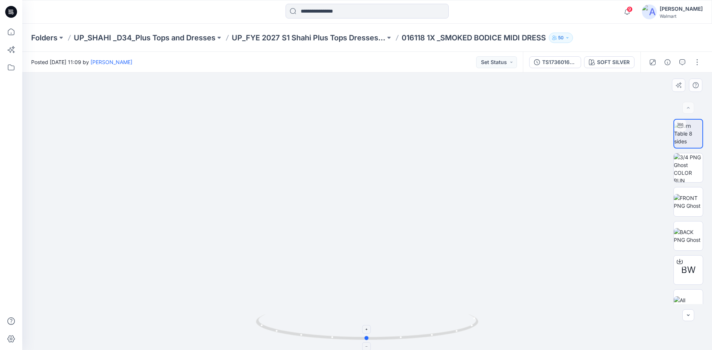
drag, startPoint x: 399, startPoint y: 339, endPoint x: 400, endPoint y: 333, distance: 5.9
click at [400, 333] on icon at bounding box center [368, 328] width 224 height 28
drag, startPoint x: 394, startPoint y: 270, endPoint x: 433, endPoint y: 199, distance: 80.6
click at [433, 199] on img at bounding box center [367, 134] width 582 height 433
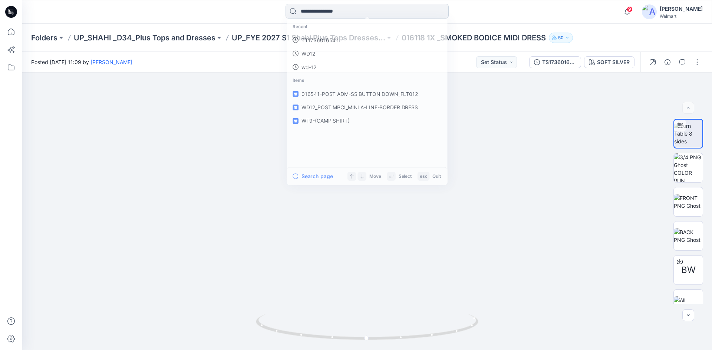
click at [324, 12] on input at bounding box center [367, 11] width 163 height 15
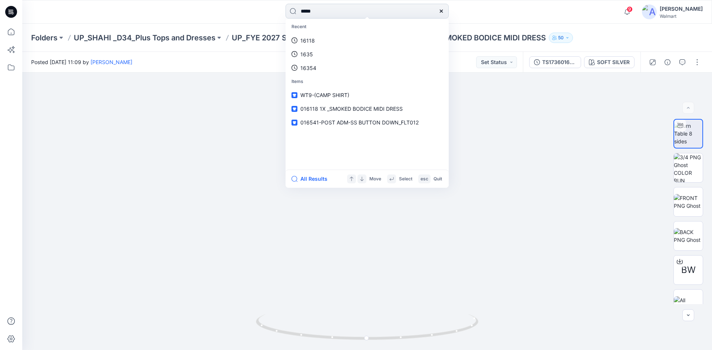
type input "*****"
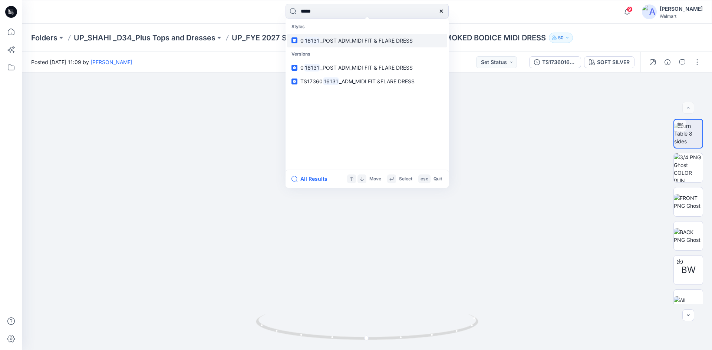
click at [342, 42] on span "_POST ADM_MIDI FIT & FLARE DRESS" at bounding box center [366, 40] width 92 height 6
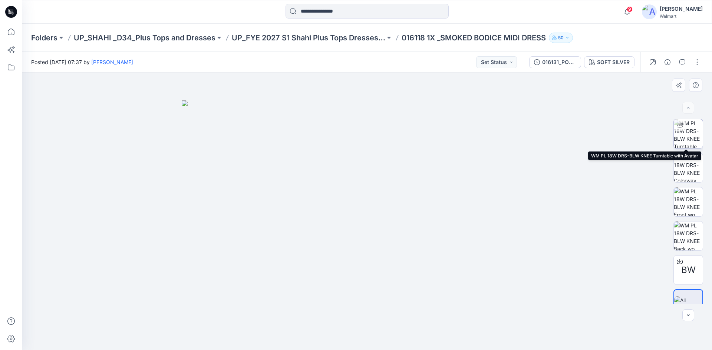
click at [688, 133] on img at bounding box center [688, 133] width 29 height 29
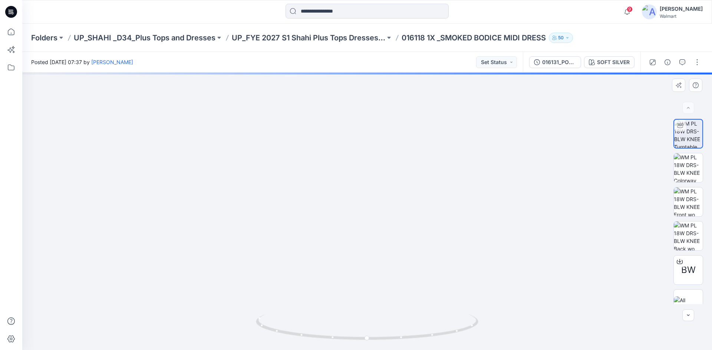
drag, startPoint x: 413, startPoint y: 143, endPoint x: 420, endPoint y: 183, distance: 41.0
click at [420, 183] on img at bounding box center [367, 133] width 628 height 435
drag, startPoint x: 409, startPoint y: 184, endPoint x: 409, endPoint y: 204, distance: 19.7
click at [409, 204] on img at bounding box center [367, 148] width 628 height 404
drag, startPoint x: 420, startPoint y: 273, endPoint x: 425, endPoint y: 278, distance: 6.8
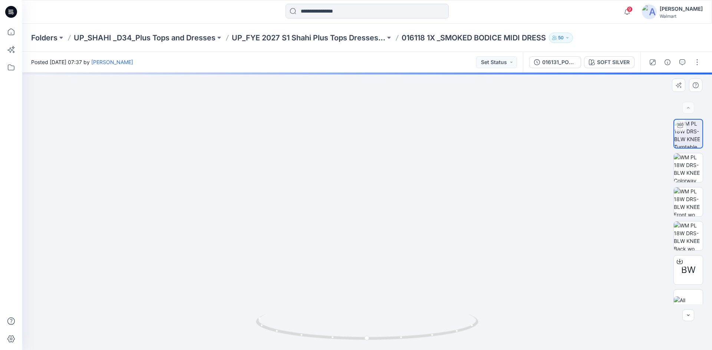
click at [425, 278] on img at bounding box center [367, 160] width 628 height 382
drag, startPoint x: 416, startPoint y: 338, endPoint x: 322, endPoint y: 330, distance: 94.6
click at [322, 330] on icon at bounding box center [368, 328] width 224 height 28
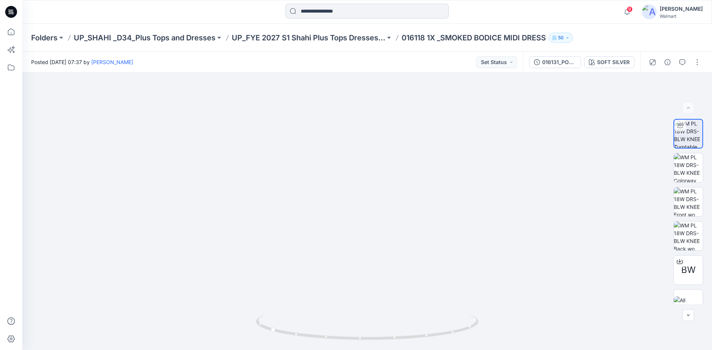
click at [367, 11] on input at bounding box center [367, 11] width 163 height 15
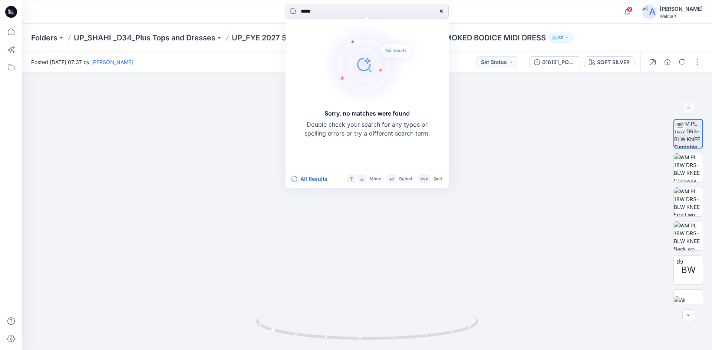
drag, startPoint x: 323, startPoint y: 14, endPoint x: 250, endPoint y: 29, distance: 74.3
click at [250, 29] on div "***** Sorry, no matches were found Double check your search for any typos or sp…" at bounding box center [356, 175] width 712 height 350
type input "*****"
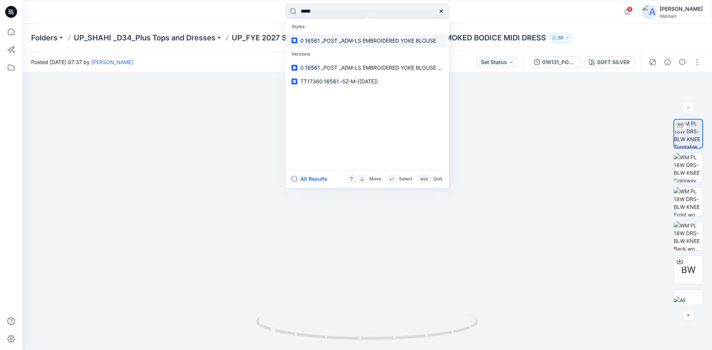
click at [342, 41] on span "_POST _ADM-LS EMBROIDERED YOKE BLOUSE" at bounding box center [378, 40] width 115 height 6
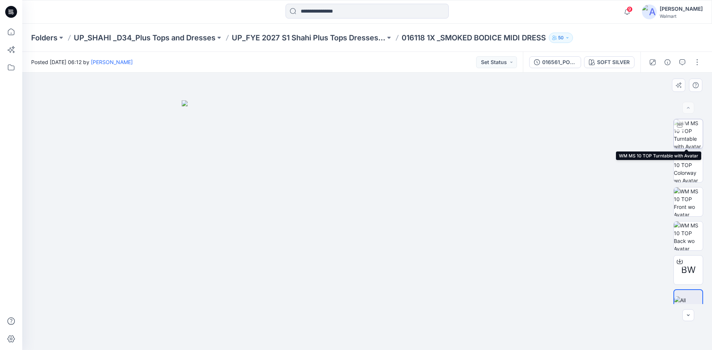
click at [681, 141] on img at bounding box center [688, 133] width 29 height 29
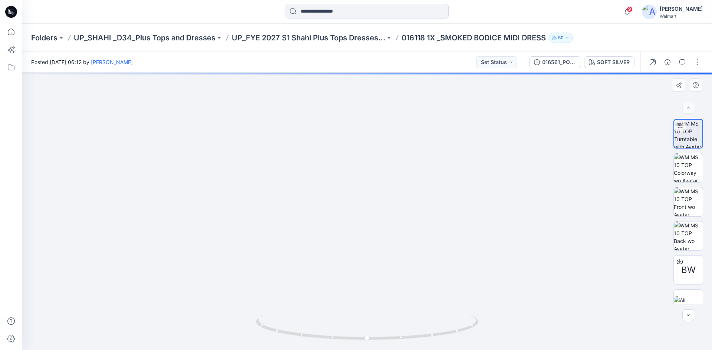
drag, startPoint x: 393, startPoint y: 139, endPoint x: 403, endPoint y: 209, distance: 70.8
click at [403, 209] on img at bounding box center [367, 160] width 624 height 381
click at [402, 230] on img at bounding box center [367, 160] width 624 height 381
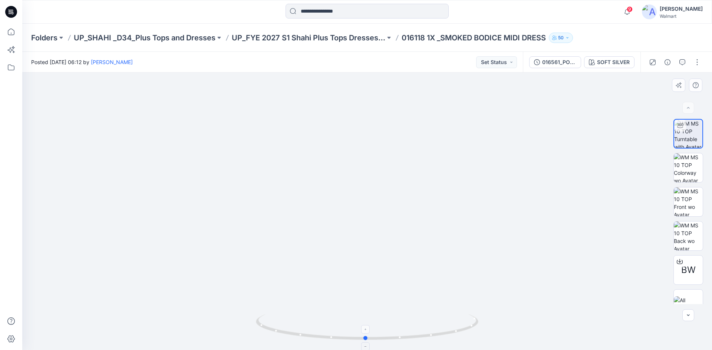
drag, startPoint x: 396, startPoint y: 340, endPoint x: 395, endPoint y: 336, distance: 4.7
click at [395, 336] on icon at bounding box center [368, 328] width 224 height 28
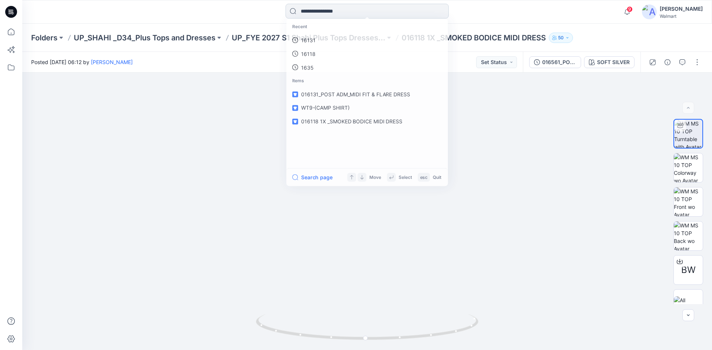
click at [334, 13] on input at bounding box center [367, 11] width 163 height 15
click at [538, 14] on div "Recent 16561 18932 16131 Items 016561_POST _ADM-LS EMBROIDERED YOKE BLOUSE 0161…" at bounding box center [367, 12] width 345 height 16
click at [340, 10] on input at bounding box center [367, 11] width 163 height 15
click at [335, 11] on input at bounding box center [367, 11] width 163 height 15
type input "*****"
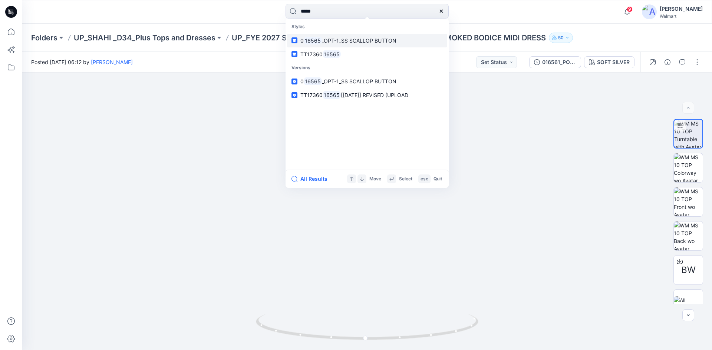
click at [357, 45] on link "0 16565 _OPT-1_SS SCALLOP BUTTON" at bounding box center [367, 41] width 160 height 14
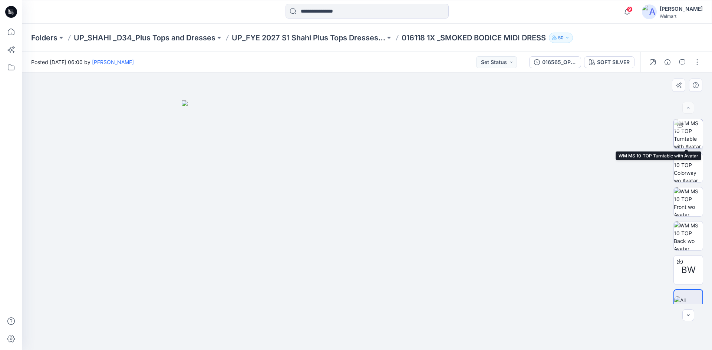
drag, startPoint x: 680, startPoint y: 135, endPoint x: 668, endPoint y: 139, distance: 12.9
click at [680, 135] on img at bounding box center [688, 133] width 29 height 29
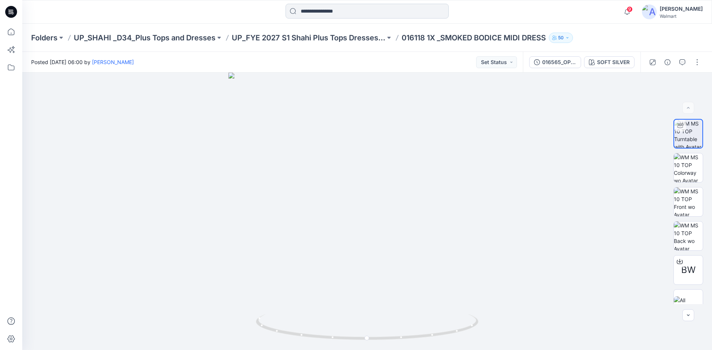
click at [370, 15] on input at bounding box center [367, 11] width 163 height 15
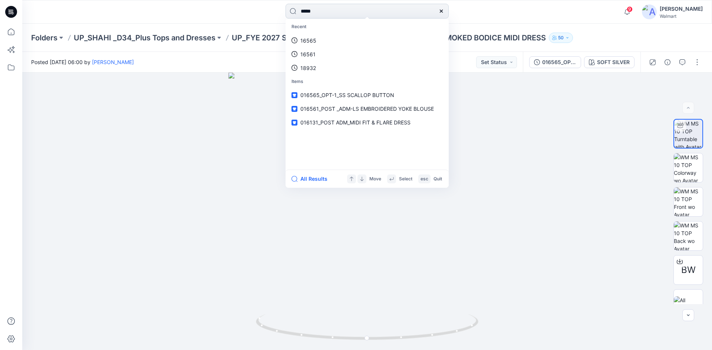
type input "*****"
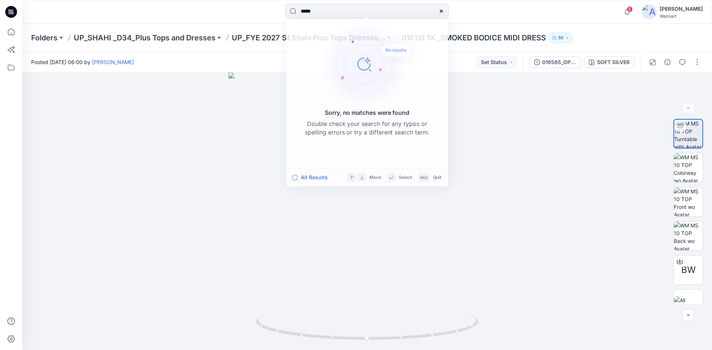
click at [11, 7] on icon at bounding box center [11, 12] width 12 height 12
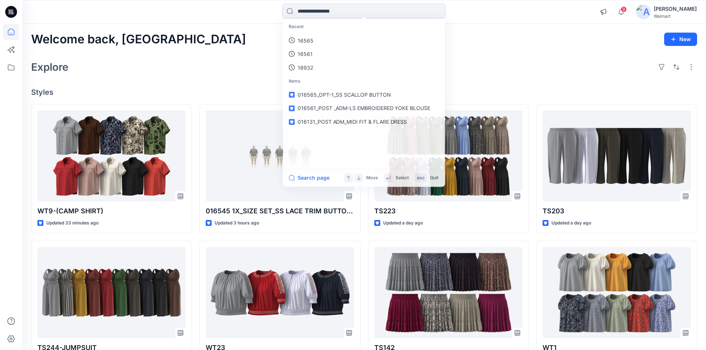
click at [344, 14] on input at bounding box center [364, 11] width 163 height 15
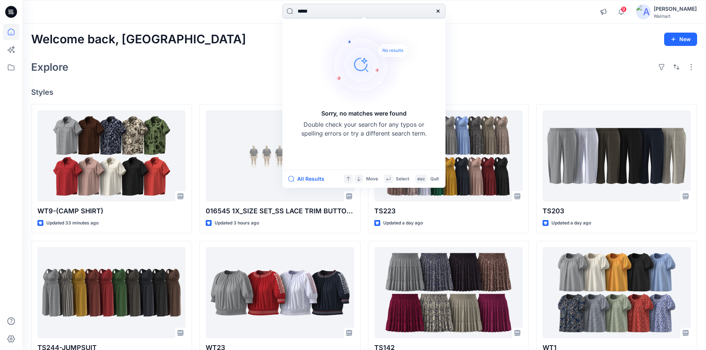
click at [340, 14] on input "*****" at bounding box center [364, 11] width 163 height 15
drag, startPoint x: 287, startPoint y: 12, endPoint x: 221, endPoint y: 22, distance: 67.4
click at [221, 22] on div "***** Sorry, no matches were found Double check your search for any typos or sp…" at bounding box center [364, 12] width 684 height 24
type input "*****"
click at [338, 14] on input "*****" at bounding box center [364, 11] width 163 height 15
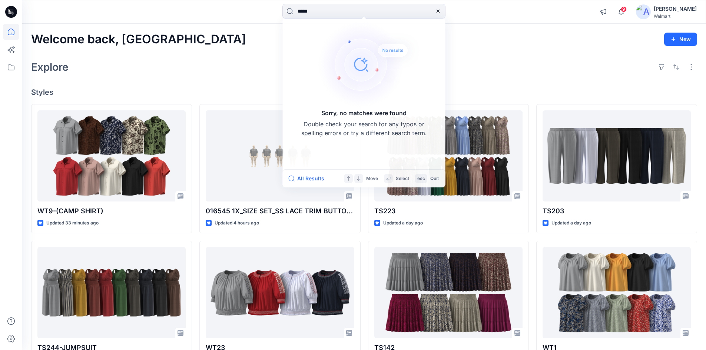
click at [14, 15] on icon at bounding box center [11, 12] width 12 height 12
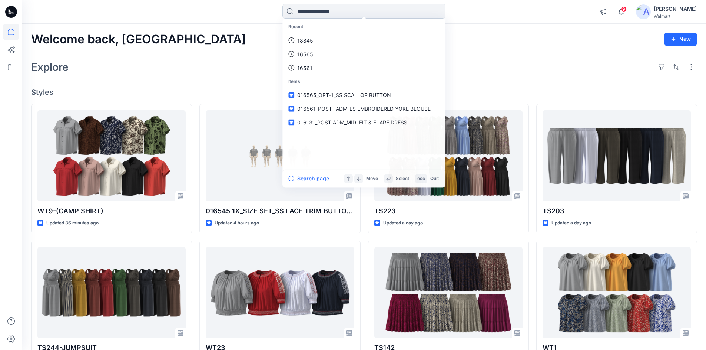
click at [323, 12] on input at bounding box center [364, 11] width 163 height 15
type input "*****"
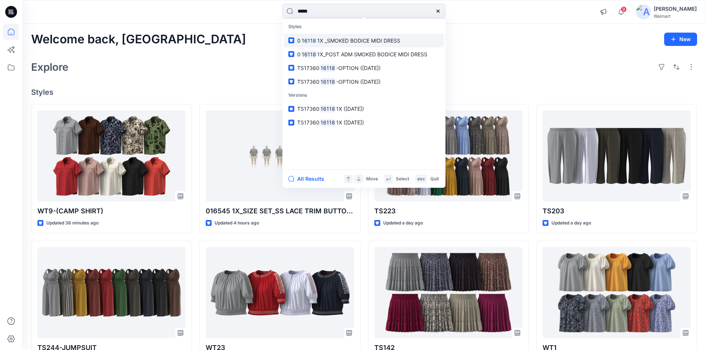
click at [304, 45] on link "0 16118 1X _SMOKED BODICE MIDI DRESS" at bounding box center [364, 41] width 160 height 14
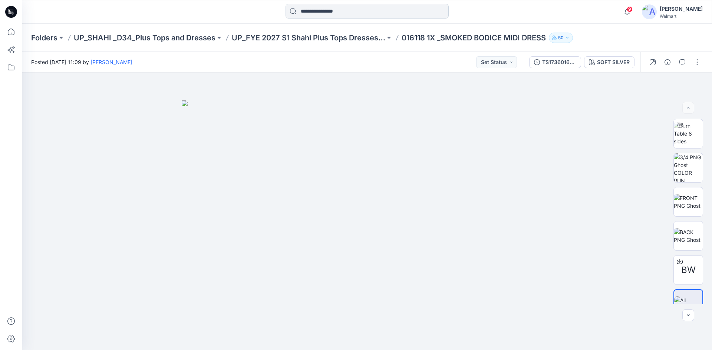
click at [327, 16] on input at bounding box center [367, 11] width 163 height 15
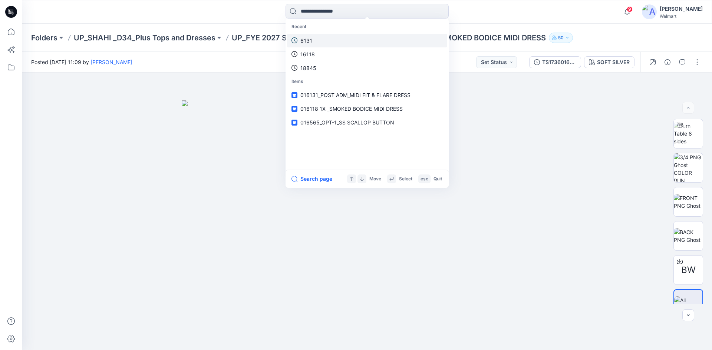
click at [305, 41] on p "6131" at bounding box center [306, 41] width 12 height 8
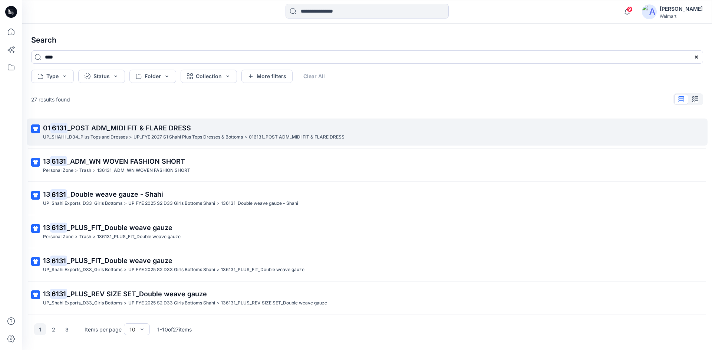
click at [82, 132] on p "01 6131 _POST ADM_MIDI FIT & FLARE DRESS" at bounding box center [366, 128] width 647 height 10
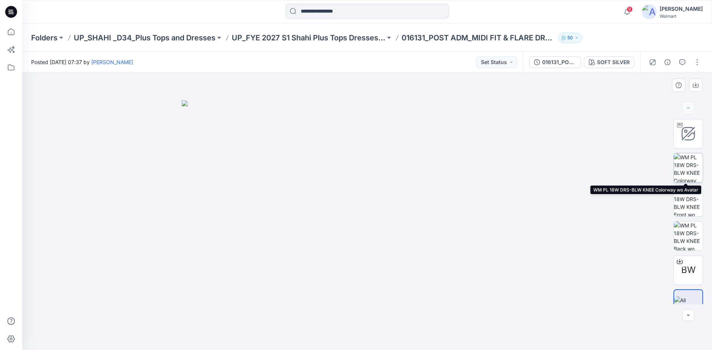
click at [684, 169] on img at bounding box center [688, 168] width 29 height 29
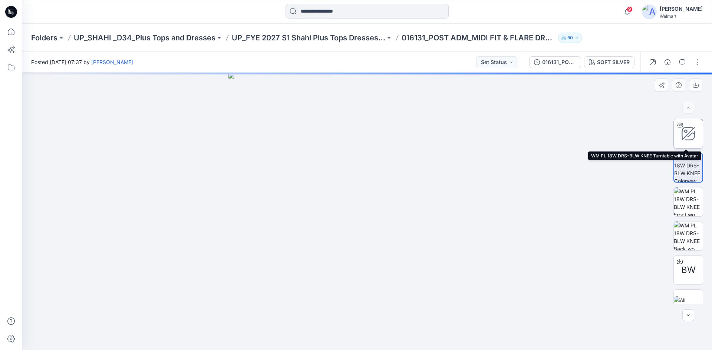
drag, startPoint x: 679, startPoint y: 122, endPoint x: 689, endPoint y: 132, distance: 14.9
click at [681, 123] on div at bounding box center [680, 125] width 12 height 12
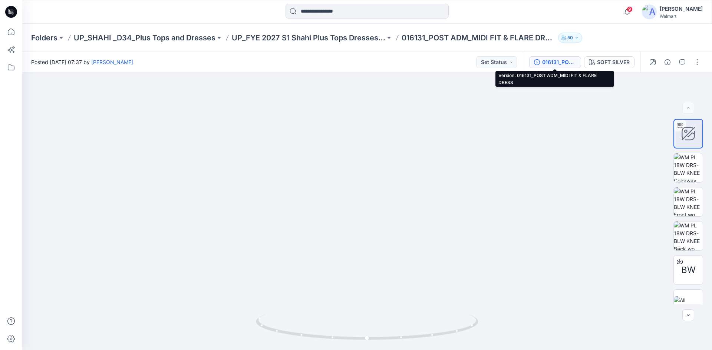
click at [550, 59] on div "016131_POST ADM_MIDI FIT & FLARE DRESS" at bounding box center [559, 62] width 34 height 8
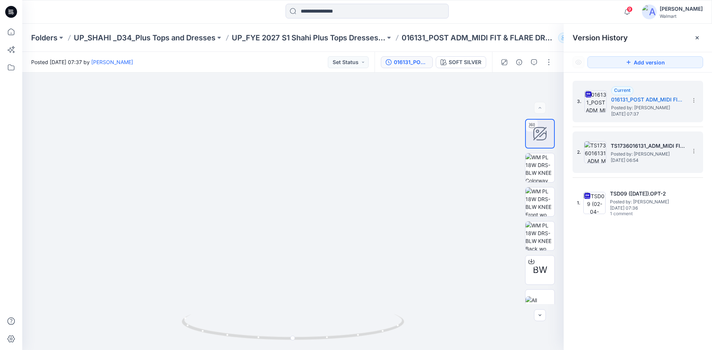
click at [633, 151] on span "Posted by: Rahul Singh" at bounding box center [648, 154] width 74 height 7
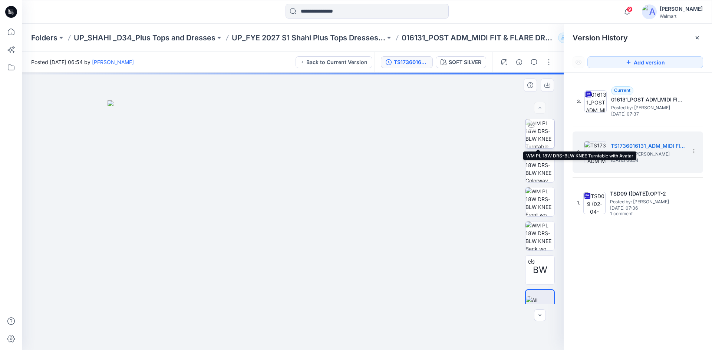
click at [534, 140] on img at bounding box center [539, 133] width 29 height 29
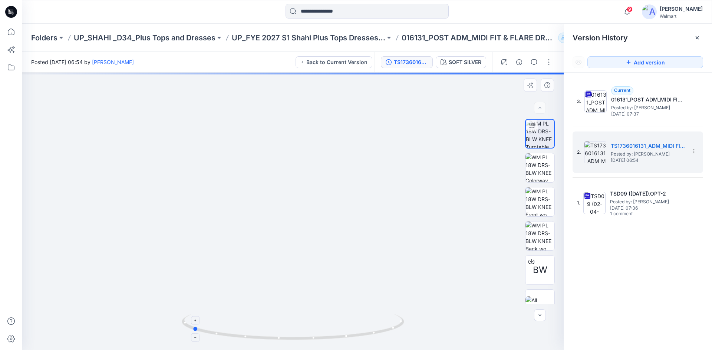
drag, startPoint x: 294, startPoint y: 336, endPoint x: 192, endPoint y: 325, distance: 102.5
click at [192, 326] on icon at bounding box center [294, 328] width 224 height 28
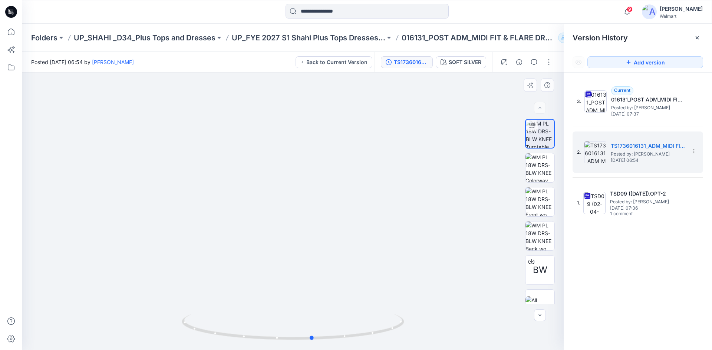
drag, startPoint x: 197, startPoint y: 329, endPoint x: 318, endPoint y: 343, distance: 122.1
click at [318, 343] on div at bounding box center [293, 331] width 222 height 37
